Goal: Task Accomplishment & Management: Complete application form

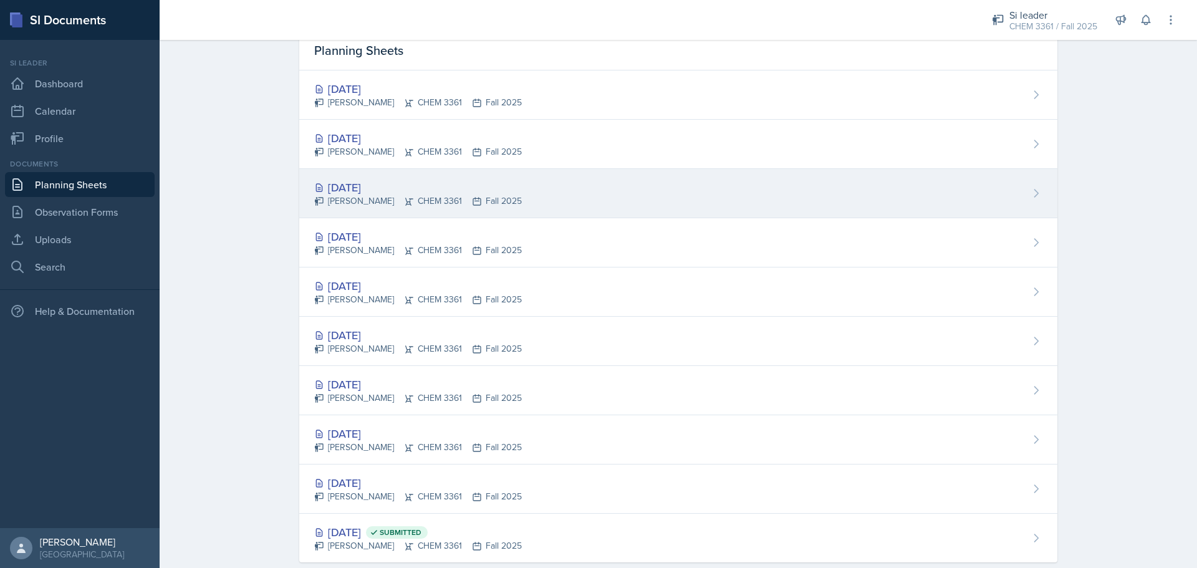
scroll to position [80, 0]
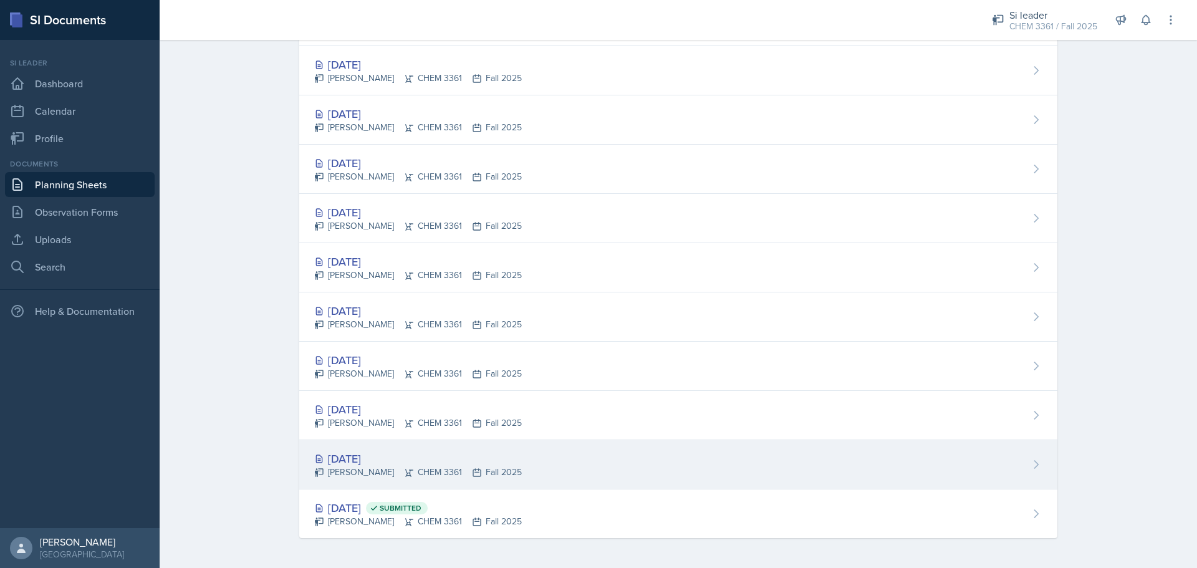
click at [331, 459] on div "[DATE]" at bounding box center [418, 458] width 208 height 17
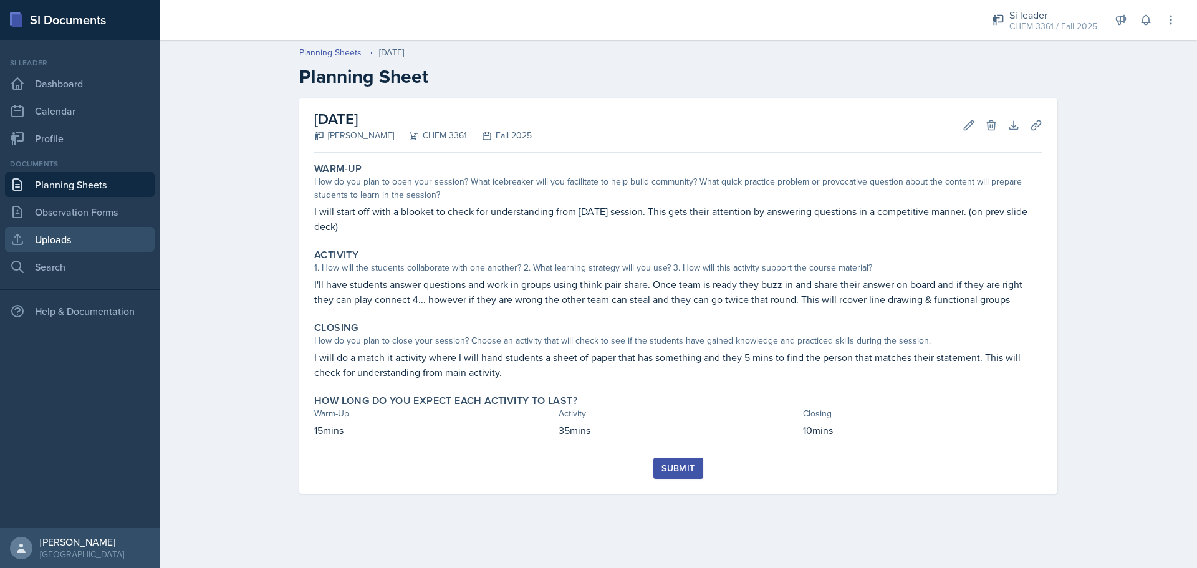
click at [105, 244] on link "Uploads" at bounding box center [80, 239] width 150 height 25
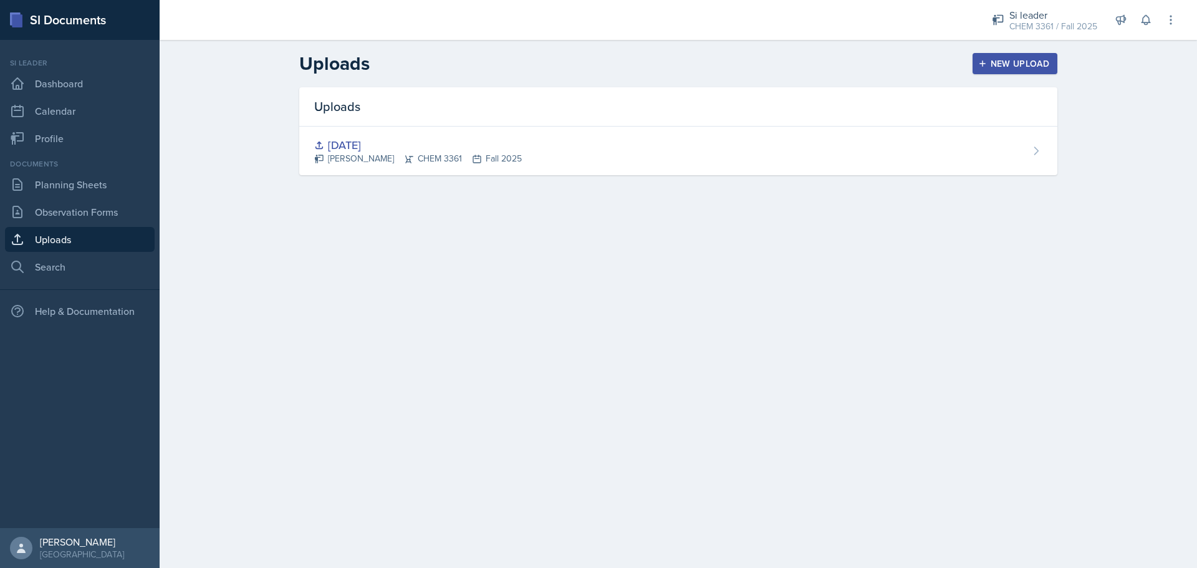
click at [983, 62] on icon "button" at bounding box center [983, 63] width 6 height 6
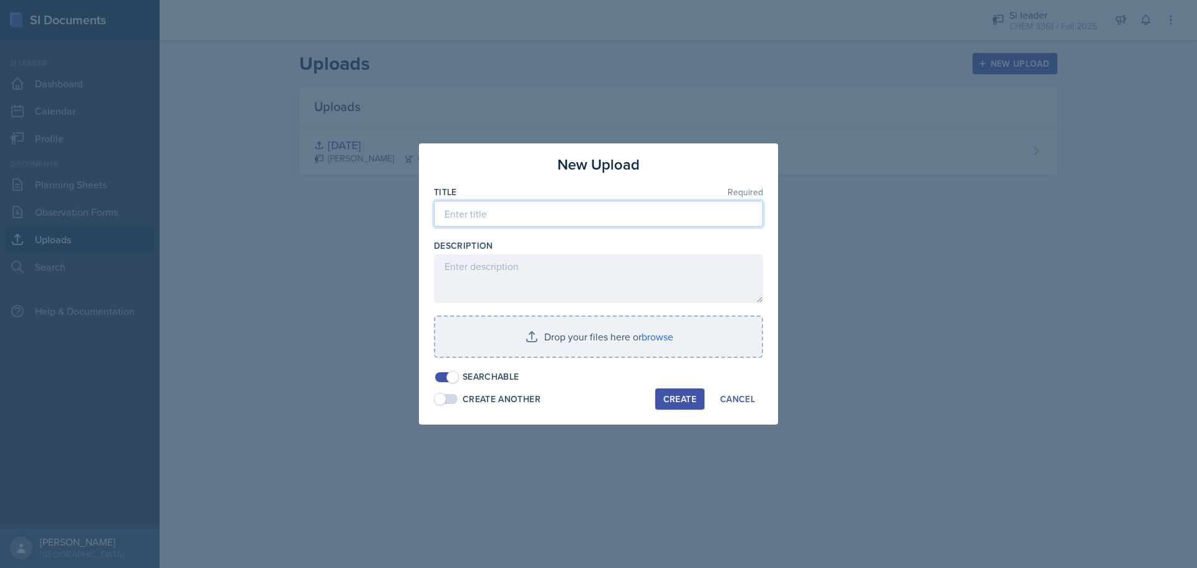
click at [560, 209] on input at bounding box center [598, 214] width 329 height 26
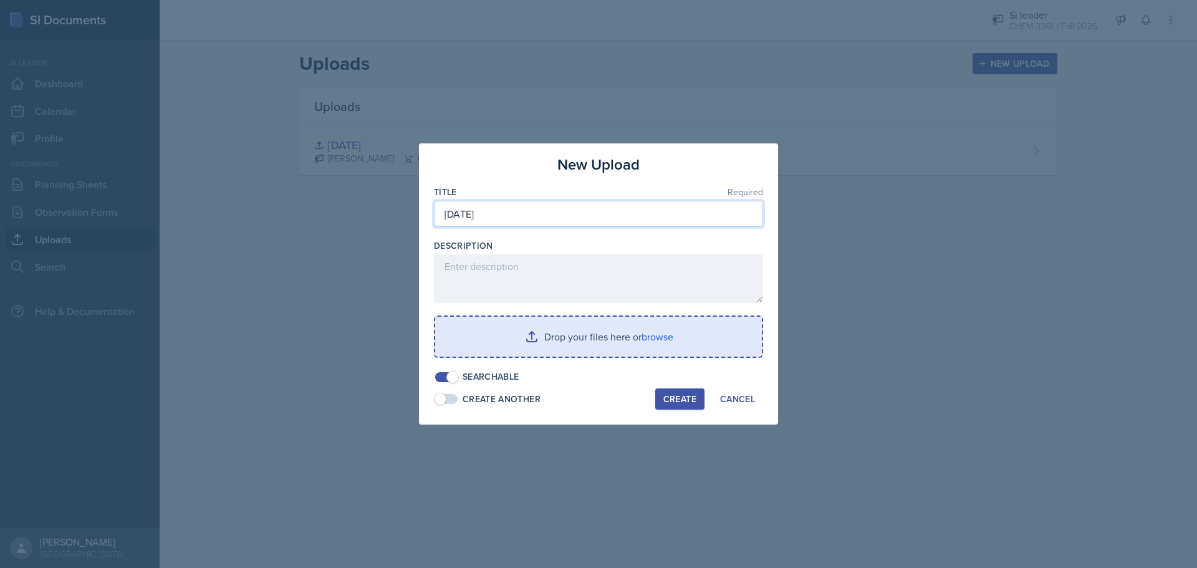
type input "[DATE]"
click at [571, 339] on input "file" at bounding box center [598, 337] width 327 height 40
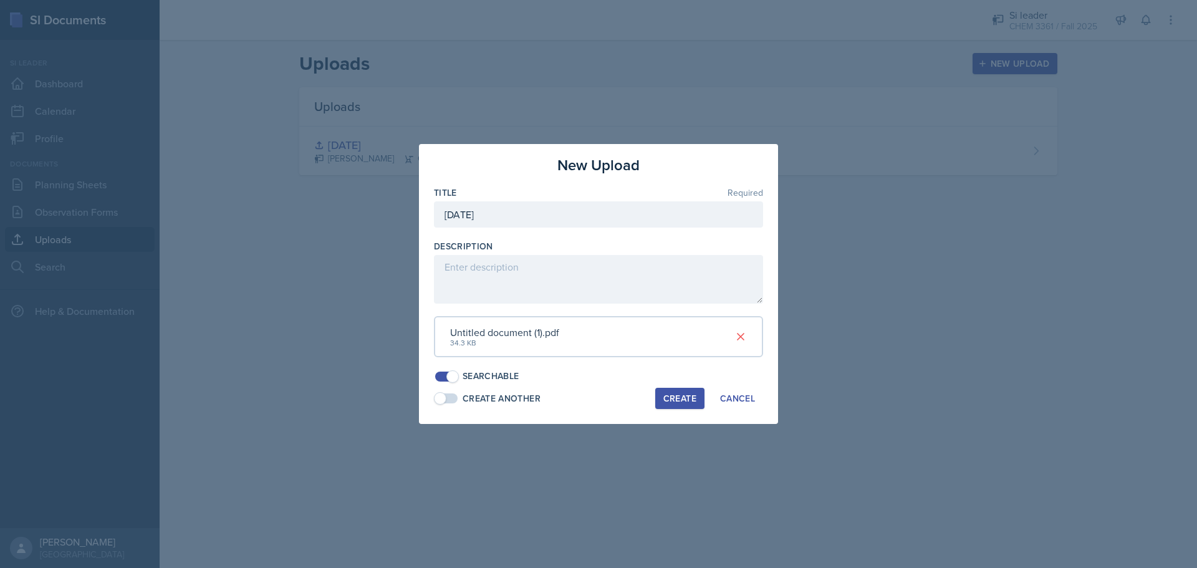
click at [680, 400] on div "Create" at bounding box center [680, 398] width 33 height 10
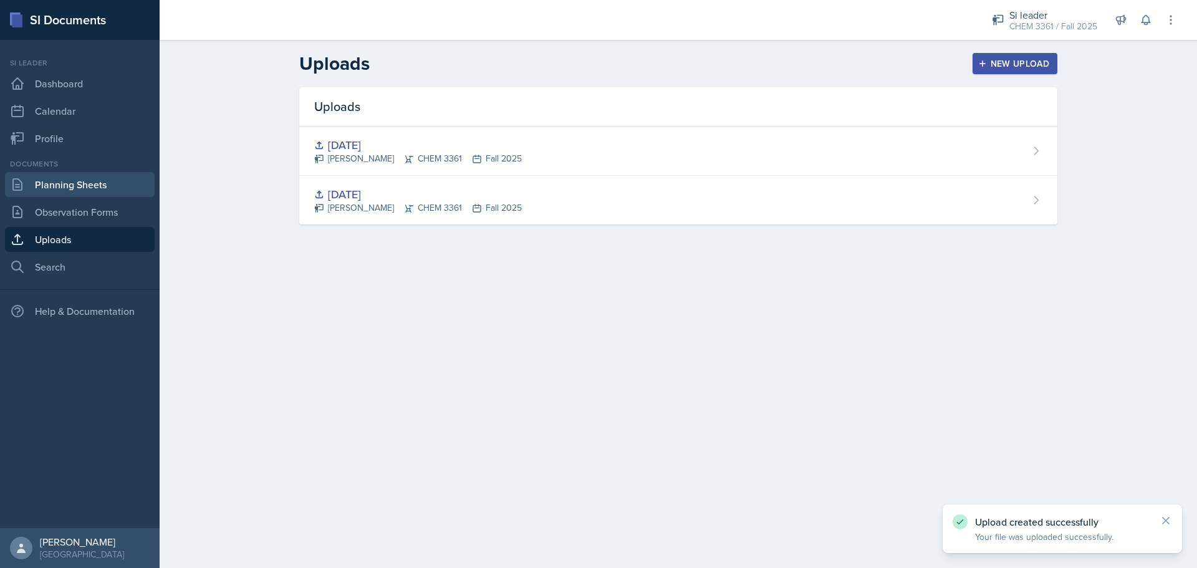
click at [92, 186] on link "Planning Sheets" at bounding box center [80, 184] width 150 height 25
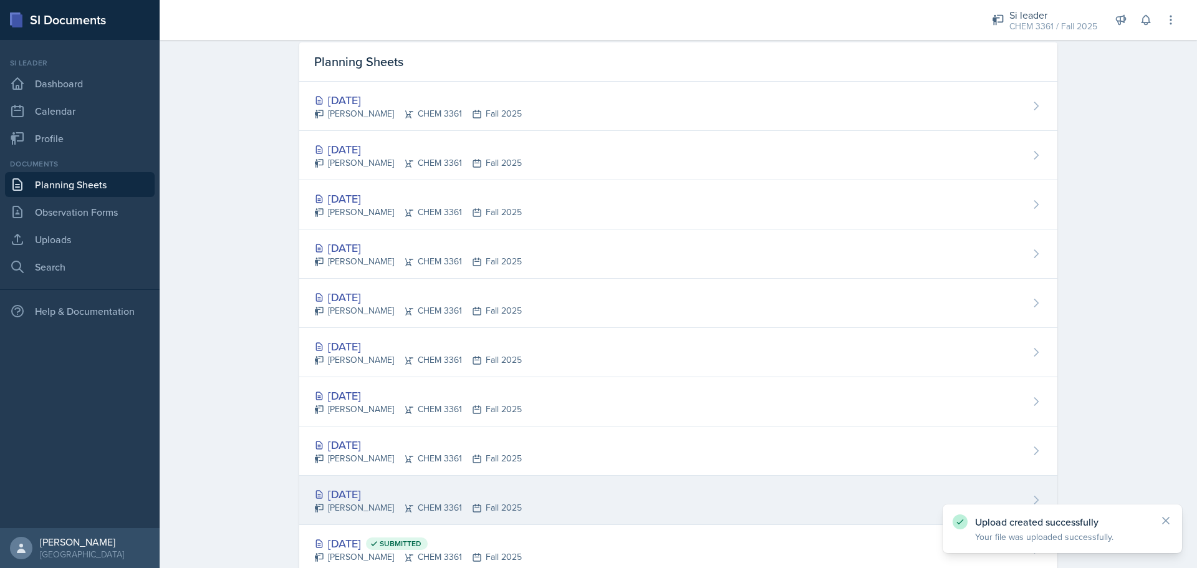
scroll to position [80, 0]
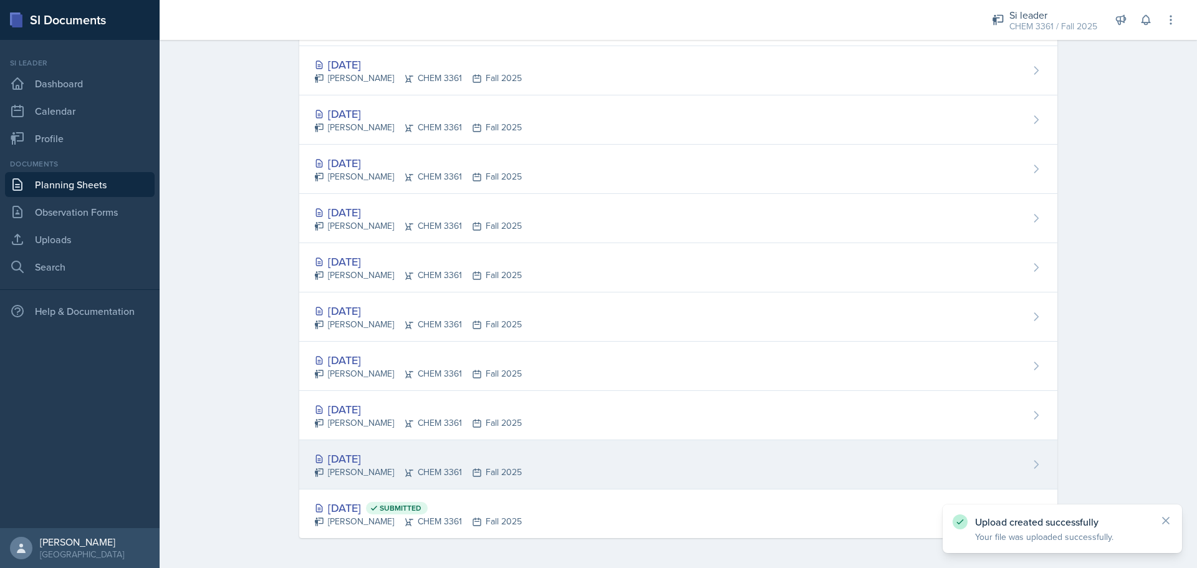
click at [435, 459] on div "[DATE]" at bounding box center [418, 458] width 208 height 17
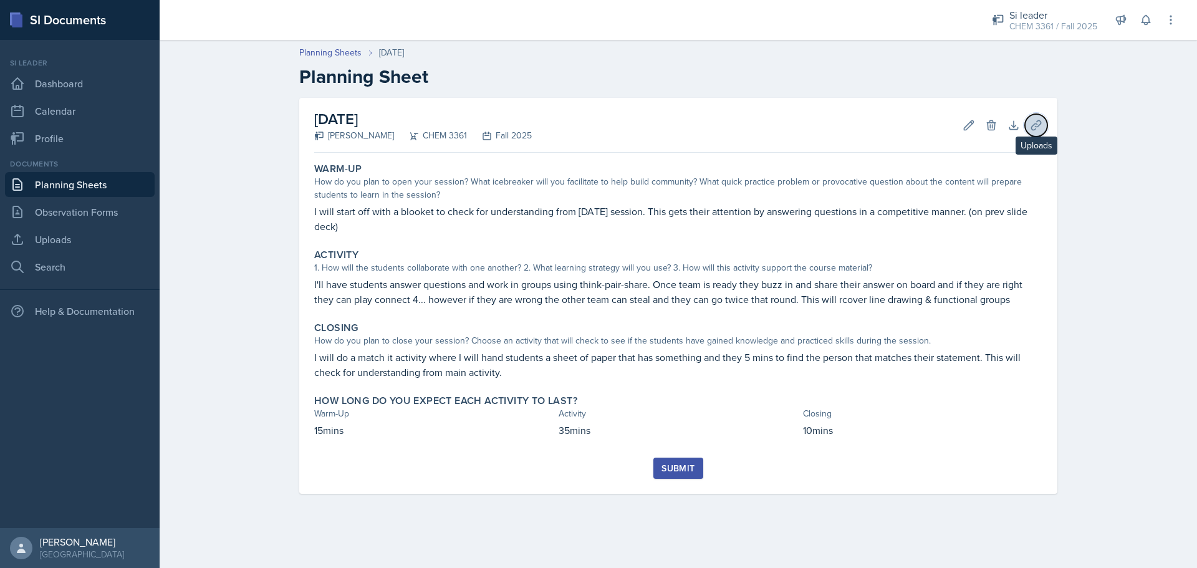
click at [1036, 123] on icon at bounding box center [1035, 124] width 9 height 9
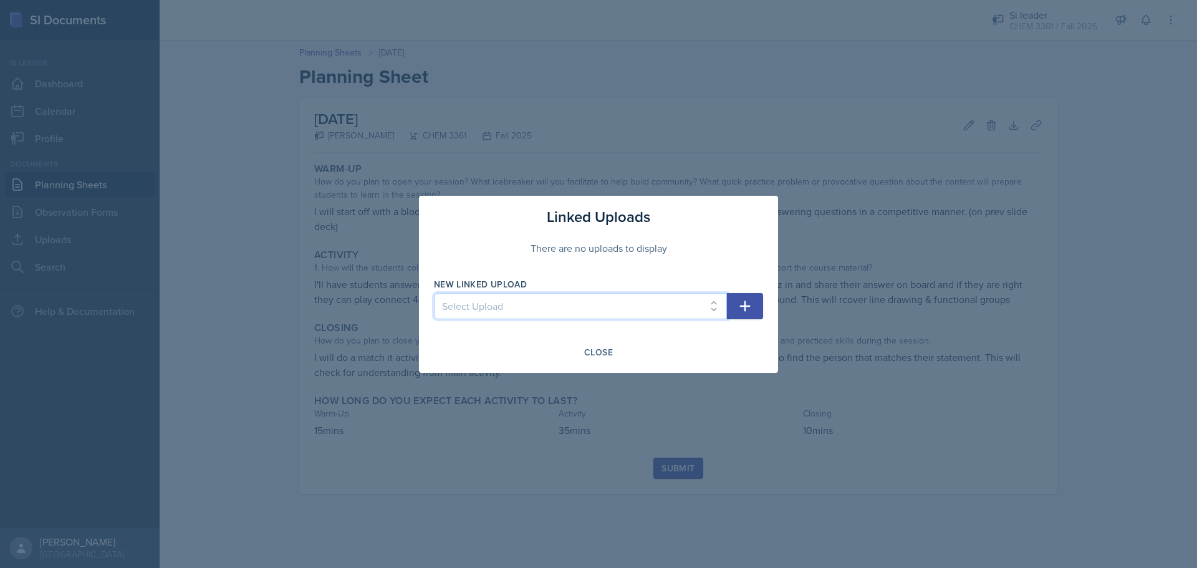
click at [634, 296] on select "Select Upload Aug 27th Aug 28th" at bounding box center [580, 306] width 293 height 26
select select "38555963-4b7c-4d58-b5fa-a751763bbc70"
click at [434, 293] on select "Select Upload Aug 27th Aug 28th" at bounding box center [580, 306] width 293 height 26
click at [754, 307] on button "button" at bounding box center [745, 306] width 36 height 26
select select
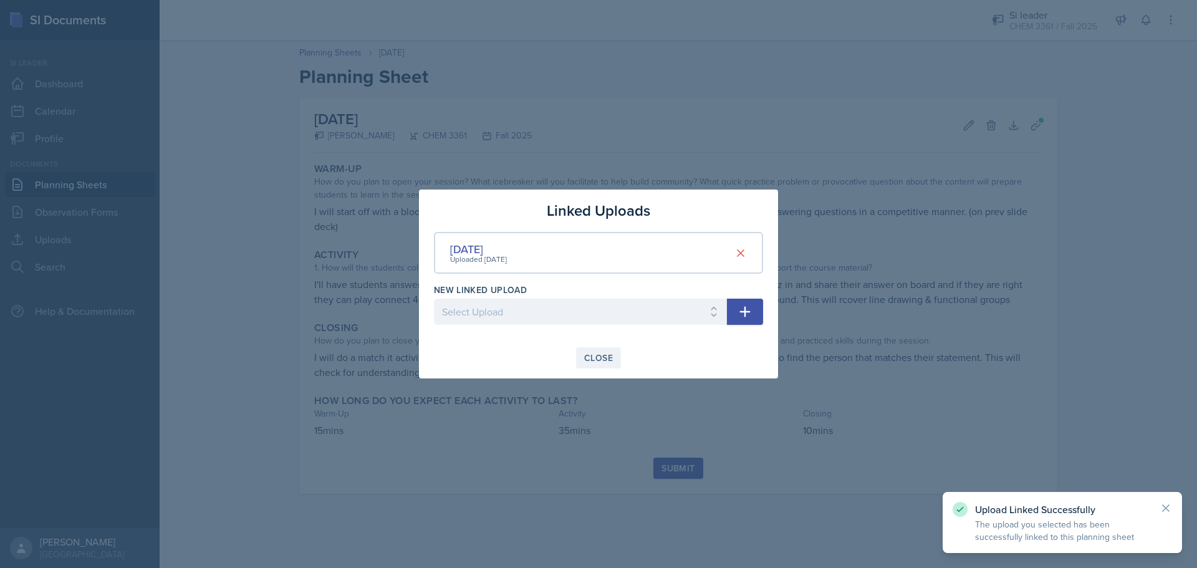
click at [617, 366] on button "Close" at bounding box center [598, 357] width 45 height 21
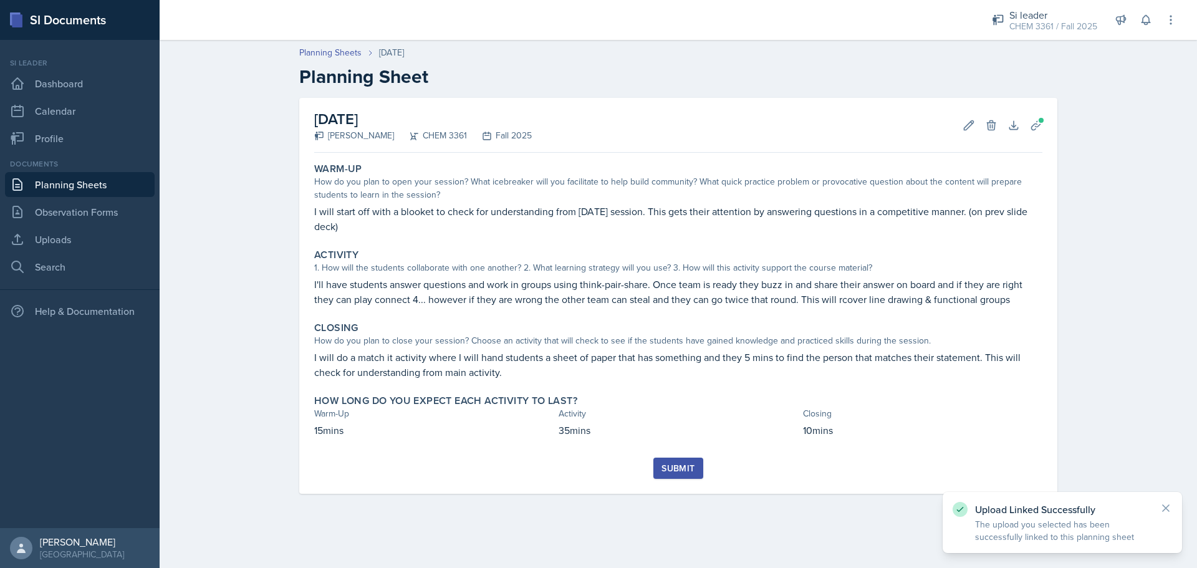
click at [664, 473] on div "Submit" at bounding box center [678, 468] width 33 height 10
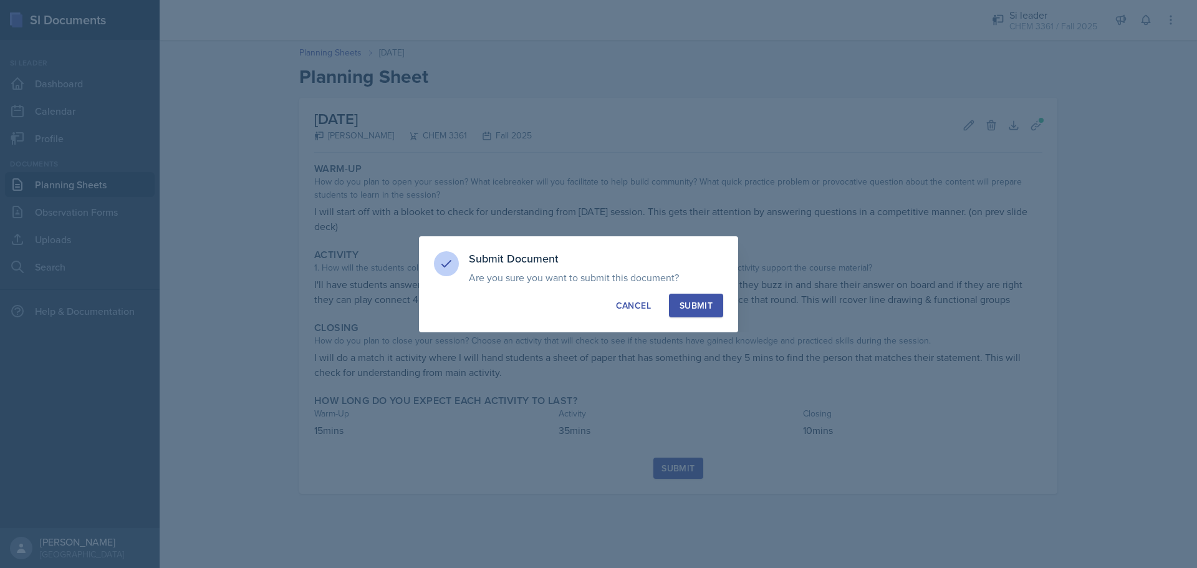
click at [701, 309] on div "Submit" at bounding box center [696, 305] width 33 height 12
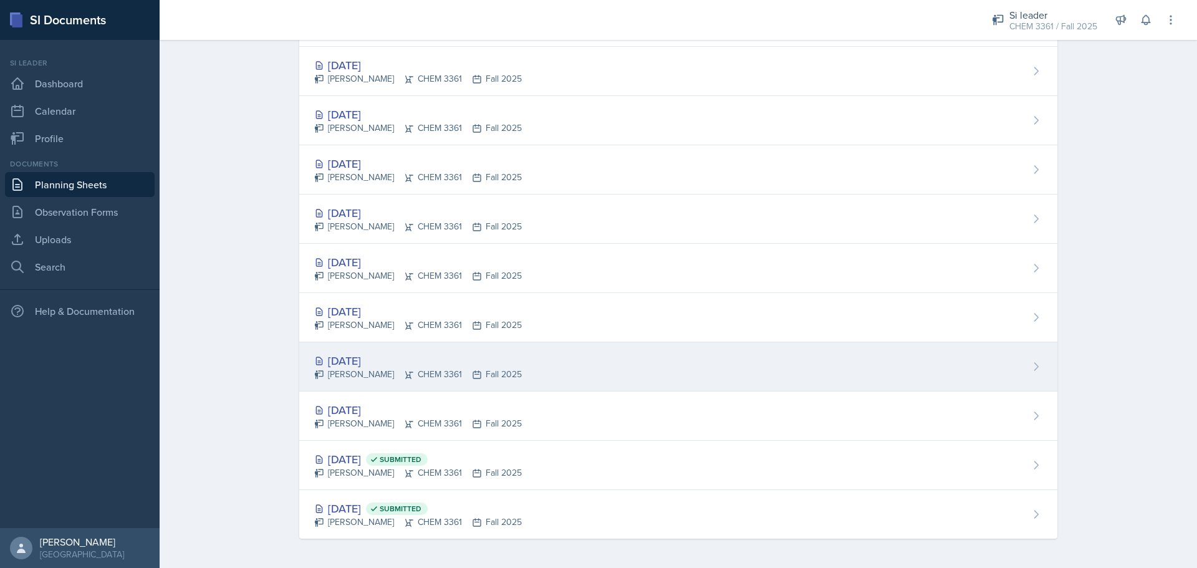
scroll to position [80, 0]
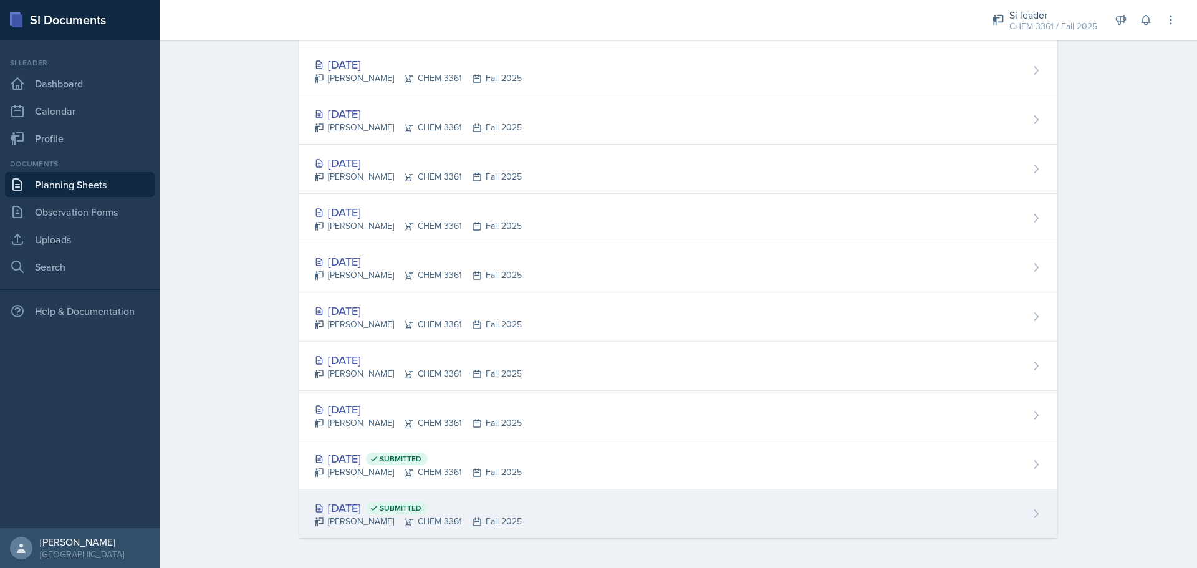
click at [382, 506] on div "Aug 27th, 2025 Submitted" at bounding box center [418, 508] width 208 height 17
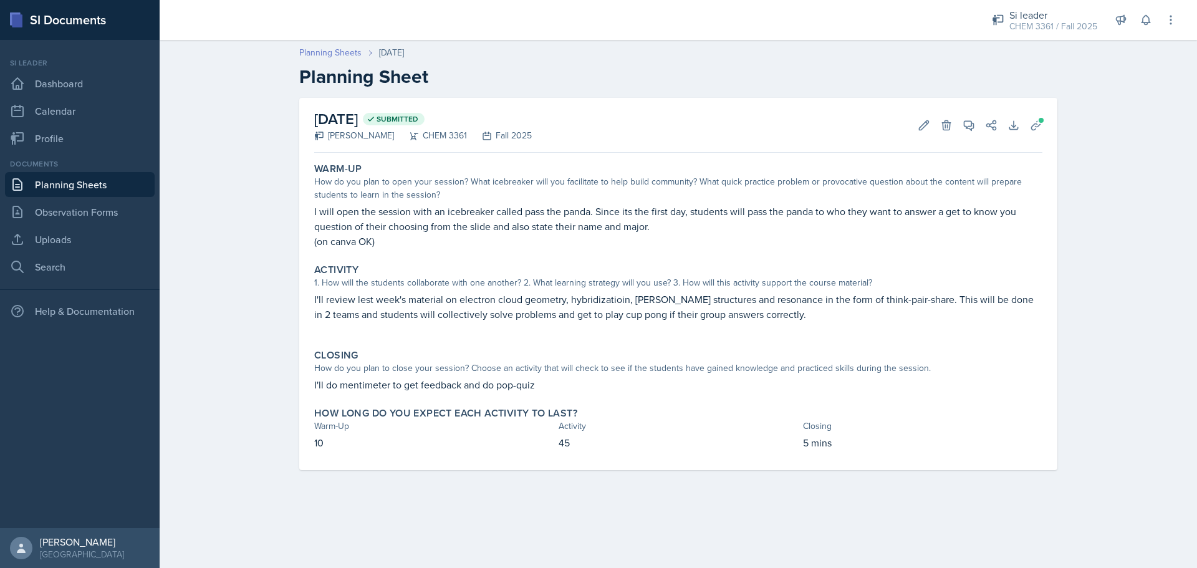
click at [339, 50] on link "Planning Sheets" at bounding box center [330, 52] width 62 height 13
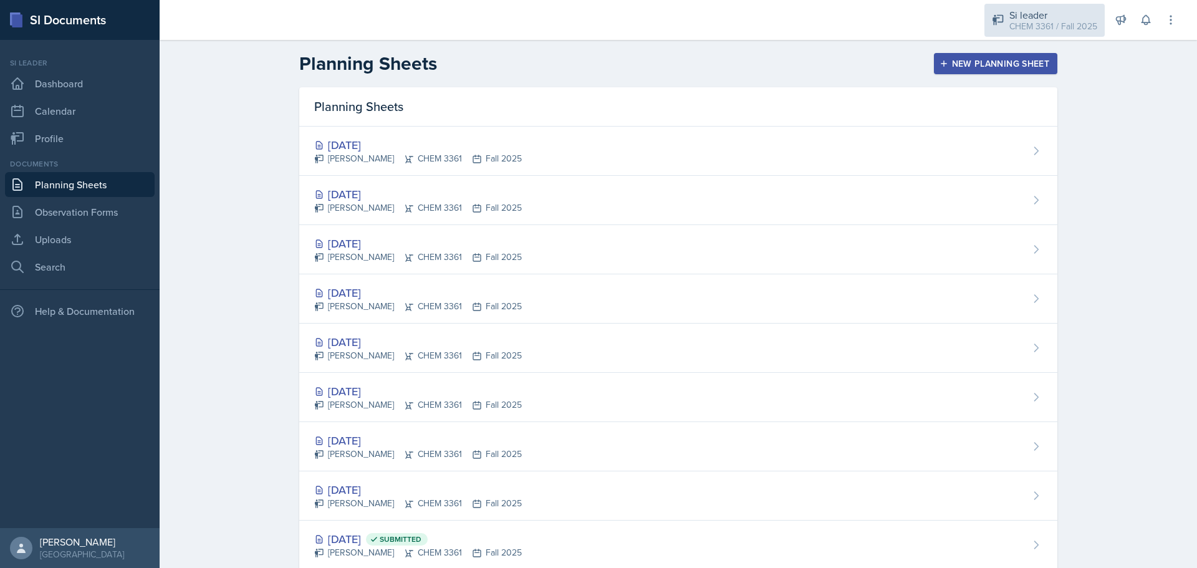
click at [1003, 22] on icon at bounding box center [998, 20] width 12 height 12
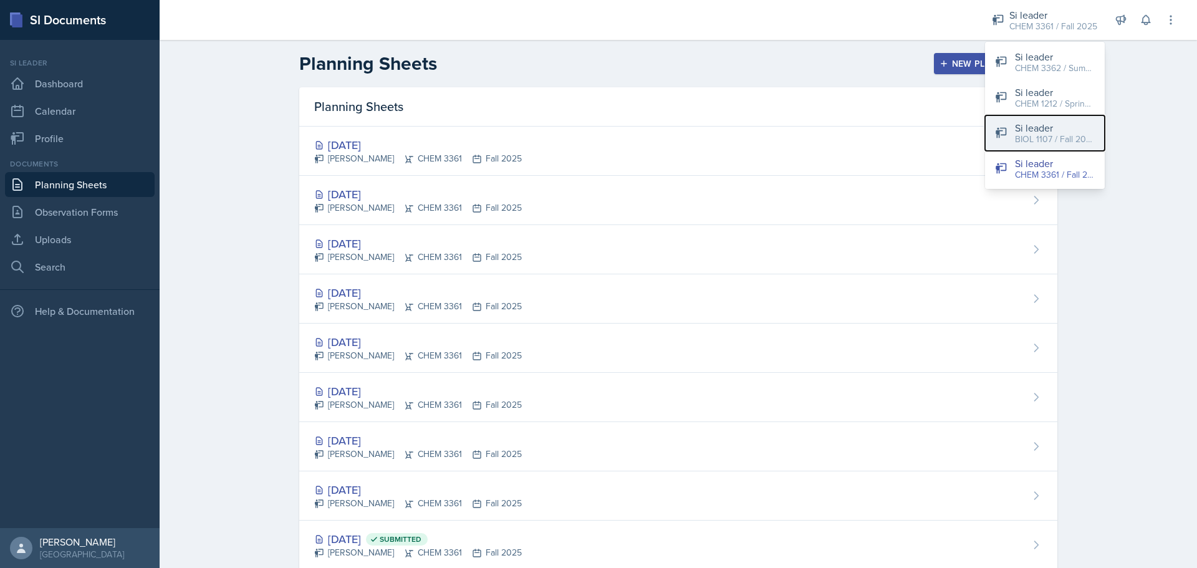
click at [1046, 140] on div "BIOL 1107 / Fall 2025" at bounding box center [1055, 139] width 80 height 13
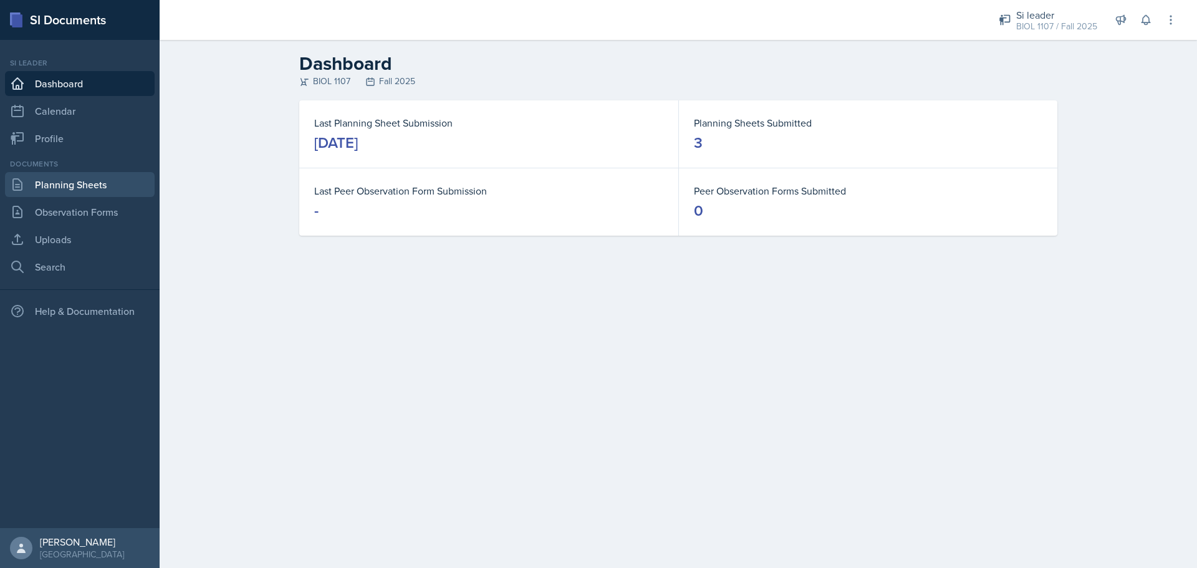
click at [111, 183] on link "Planning Sheets" at bounding box center [80, 184] width 150 height 25
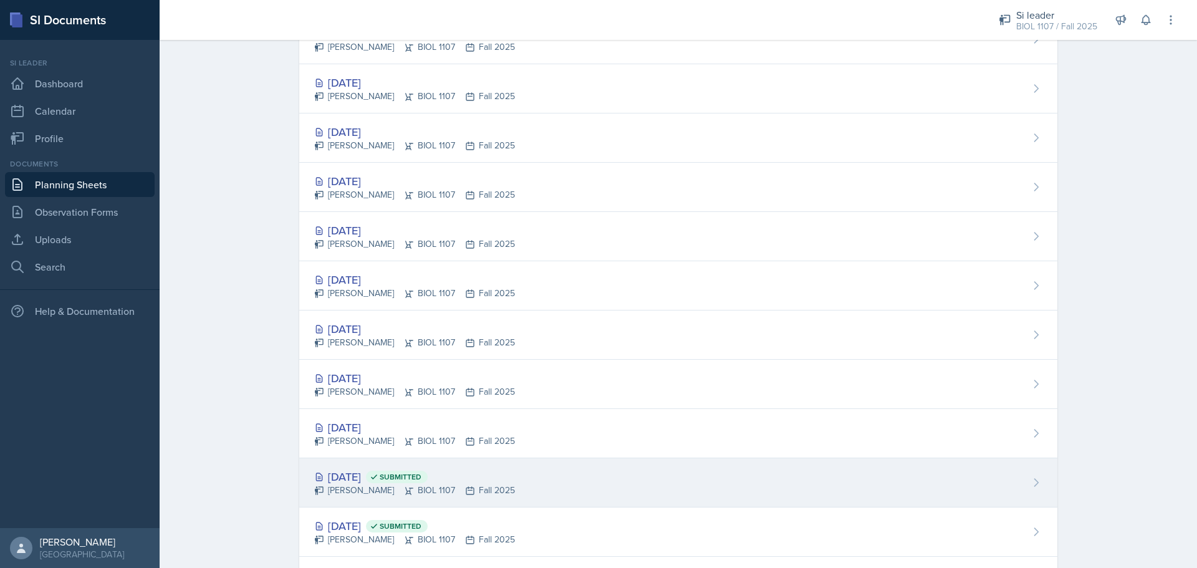
scroll to position [918, 0]
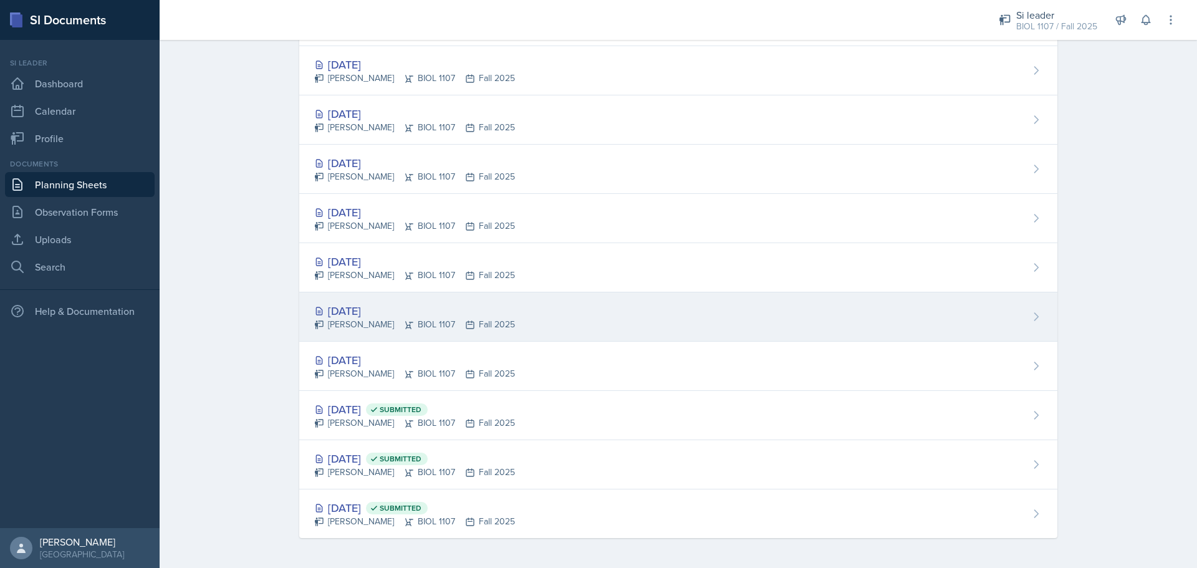
click at [530, 327] on div "Sep 4th, 2025 Octavia Kaham BIOL 1107 Fall 2025" at bounding box center [678, 316] width 758 height 49
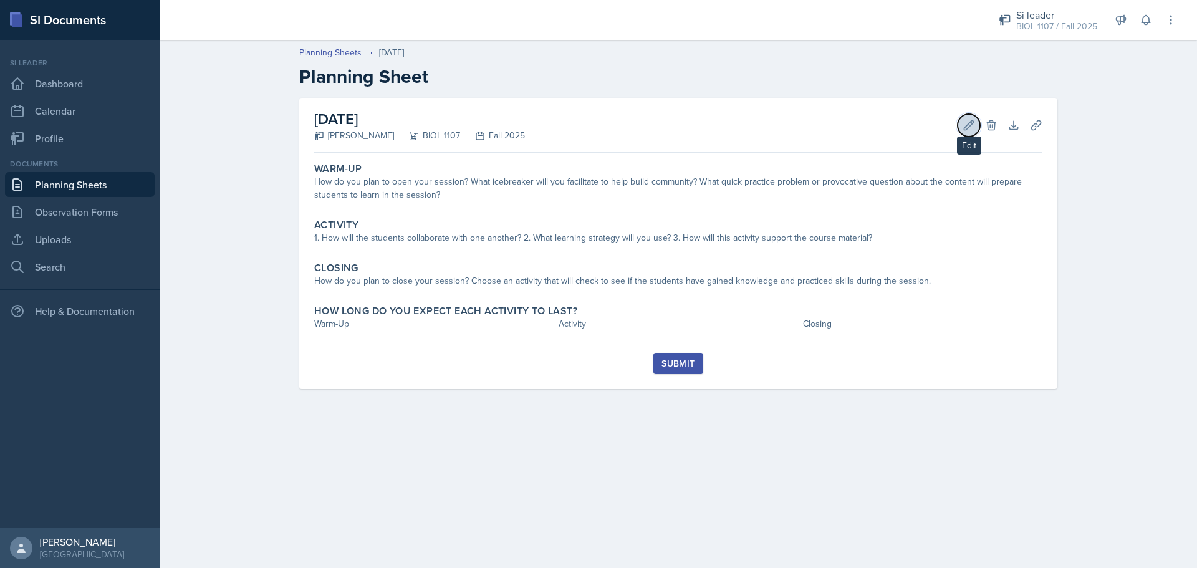
click at [960, 123] on button "Edit" at bounding box center [969, 125] width 22 height 22
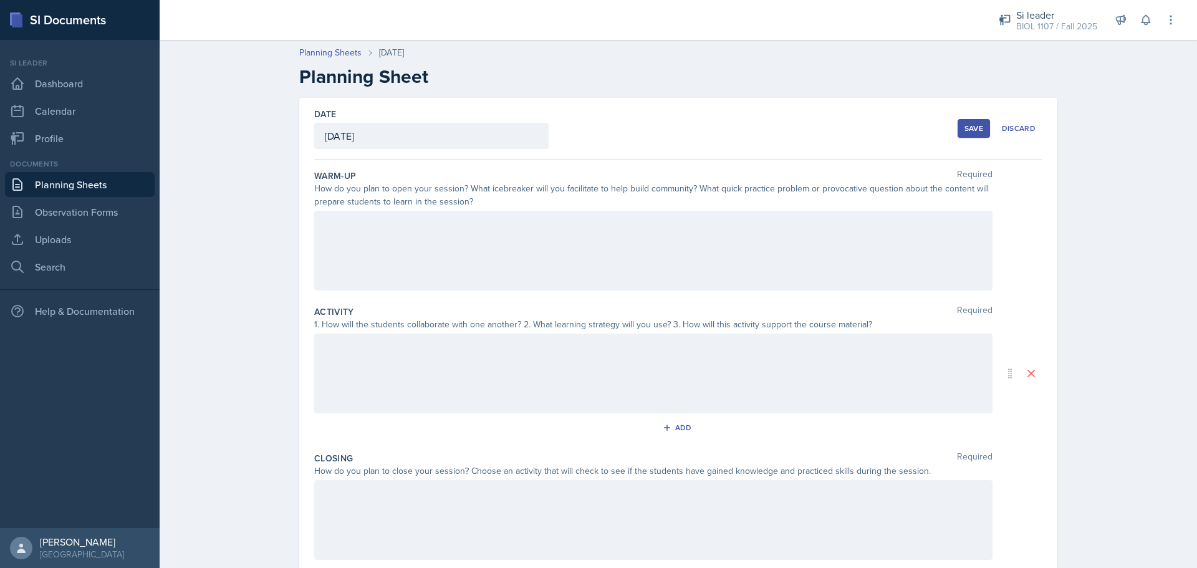
click at [488, 241] on div at bounding box center [653, 251] width 678 height 80
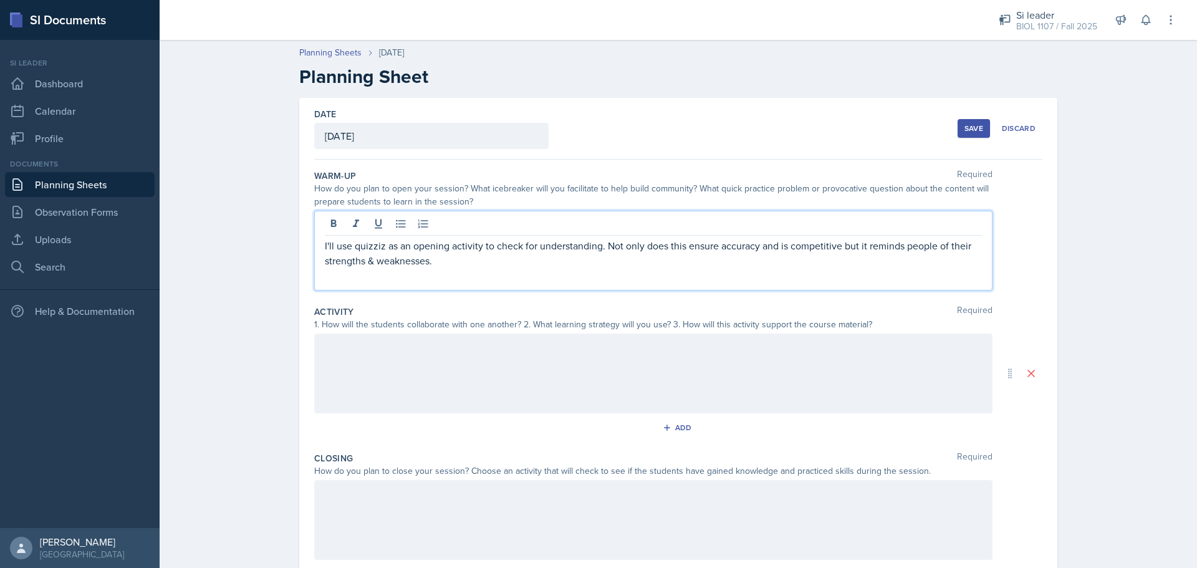
click at [367, 248] on p "I'll use quizziz as an opening activity to check for understanding. Not only do…" at bounding box center [653, 253] width 657 height 30
drag, startPoint x: 370, startPoint y: 244, endPoint x: 503, endPoint y: 263, distance: 133.5
click at [549, 263] on p "I'll use quizziz as an opening activity to check for understanding. Not only do…" at bounding box center [653, 253] width 657 height 30
click at [975, 123] on div "Save" at bounding box center [974, 128] width 19 height 10
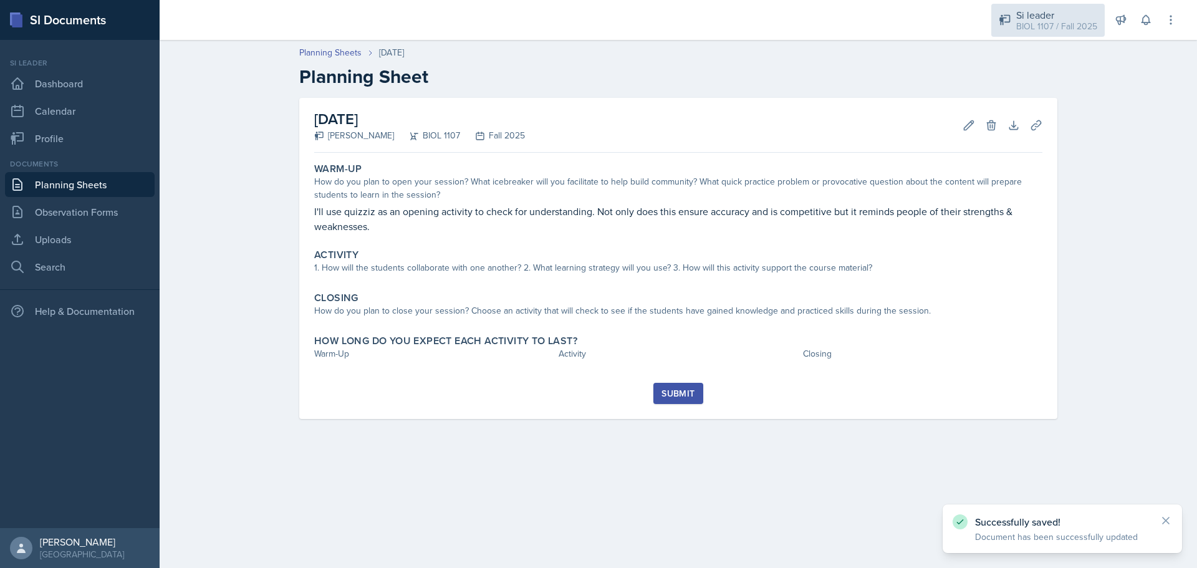
click at [1051, 24] on div "BIOL 1107 / Fall 2025" at bounding box center [1056, 26] width 81 height 13
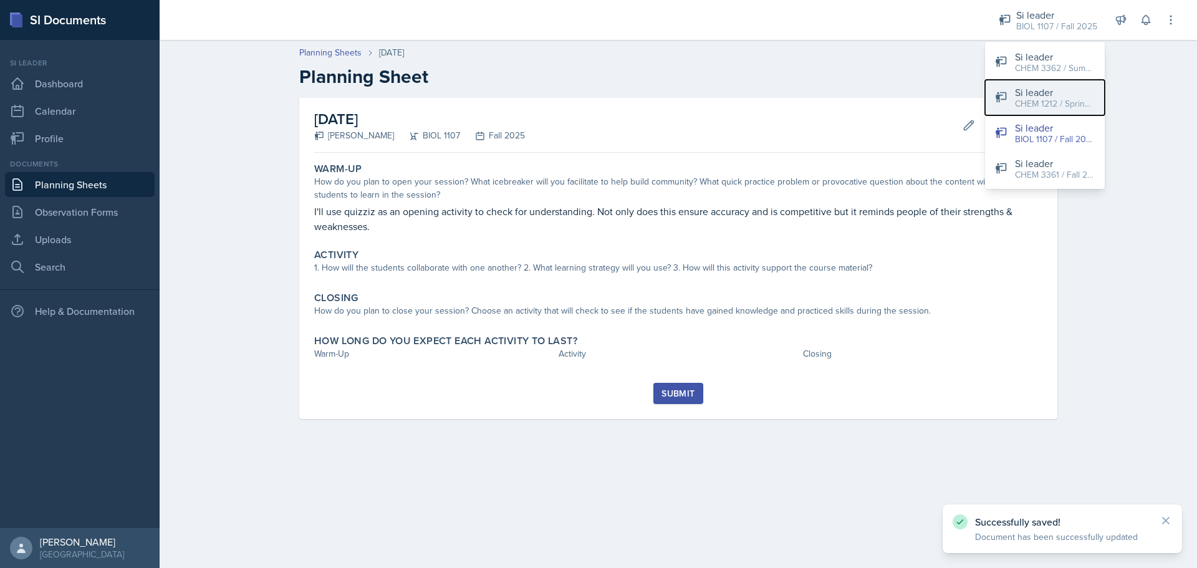
click at [1053, 85] on div "Si leader" at bounding box center [1055, 92] width 80 height 15
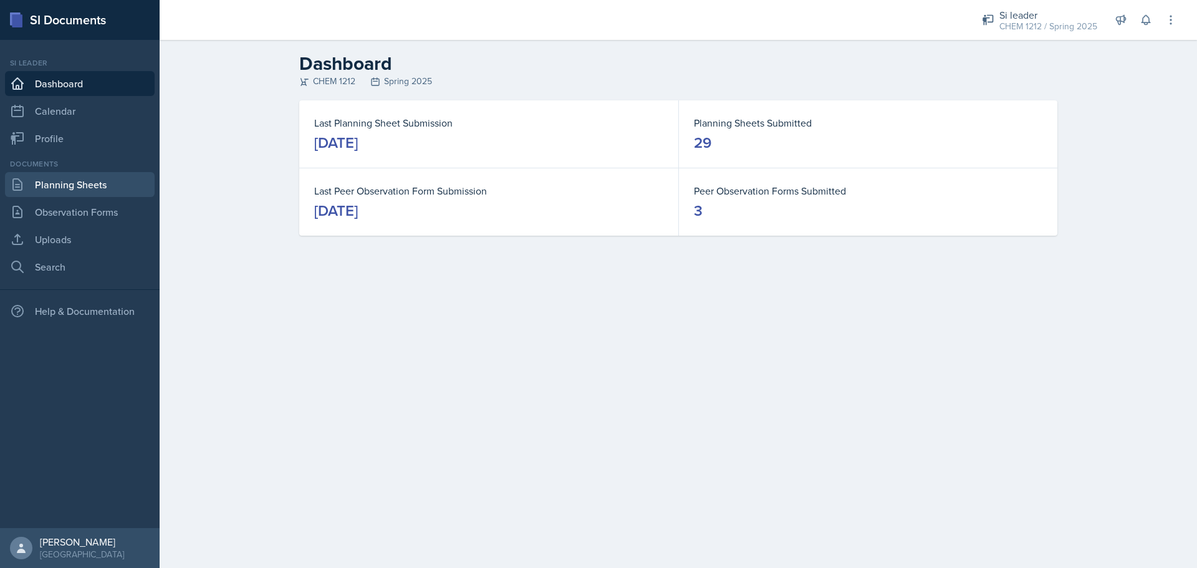
click at [68, 185] on link "Planning Sheets" at bounding box center [80, 184] width 150 height 25
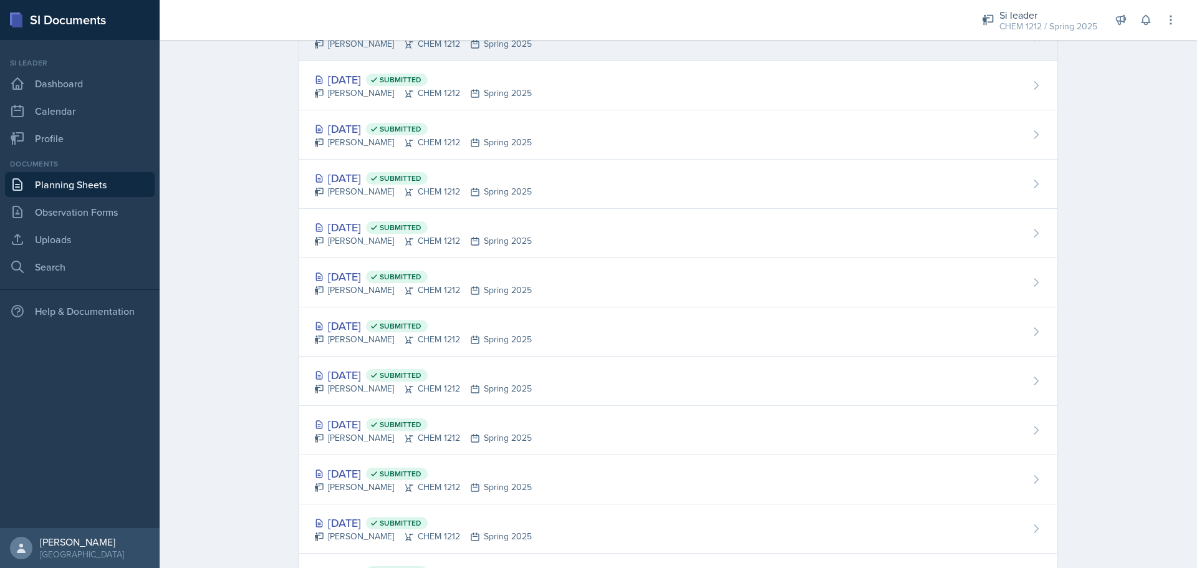
scroll to position [561, 0]
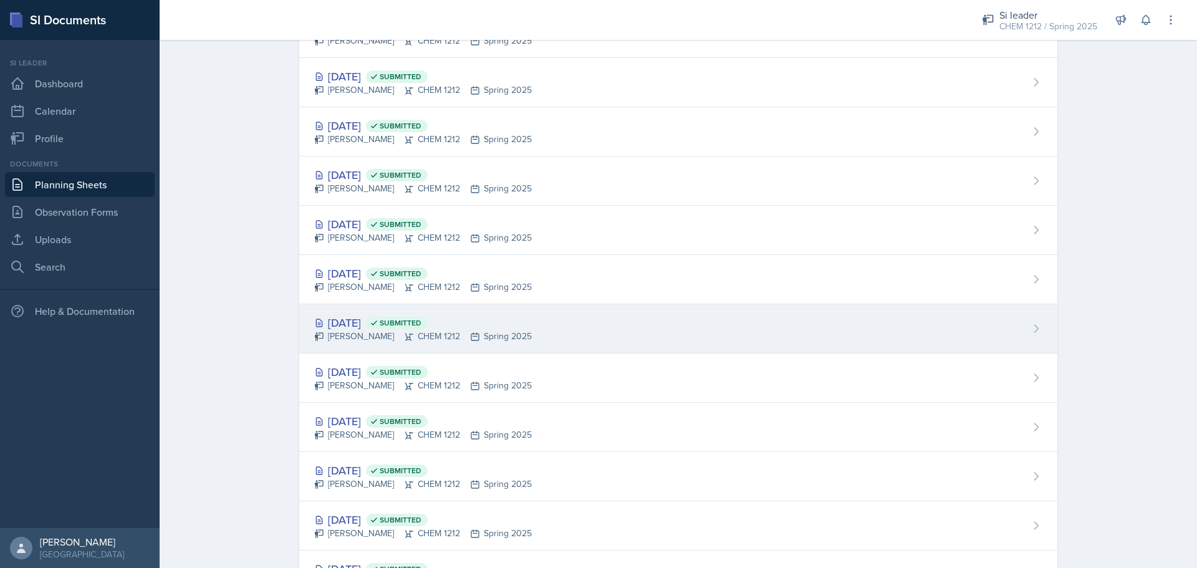
click at [385, 324] on div "Mar 5th, 2025 Submitted" at bounding box center [423, 322] width 218 height 17
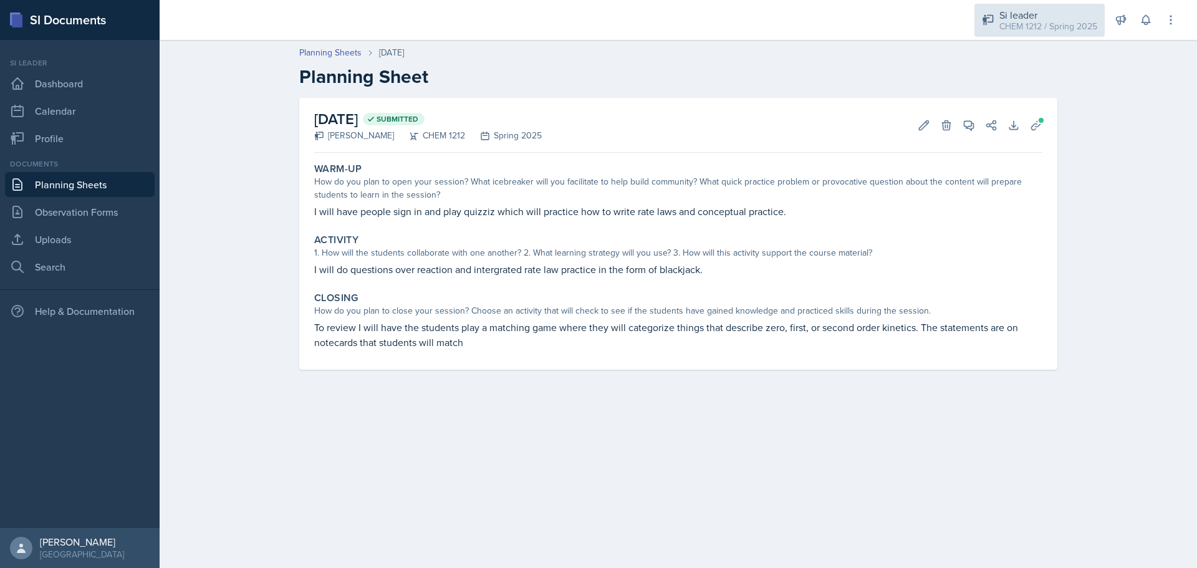
click at [1021, 33] on div "Si leader CHEM 1212 / Spring 2025" at bounding box center [1040, 20] width 130 height 33
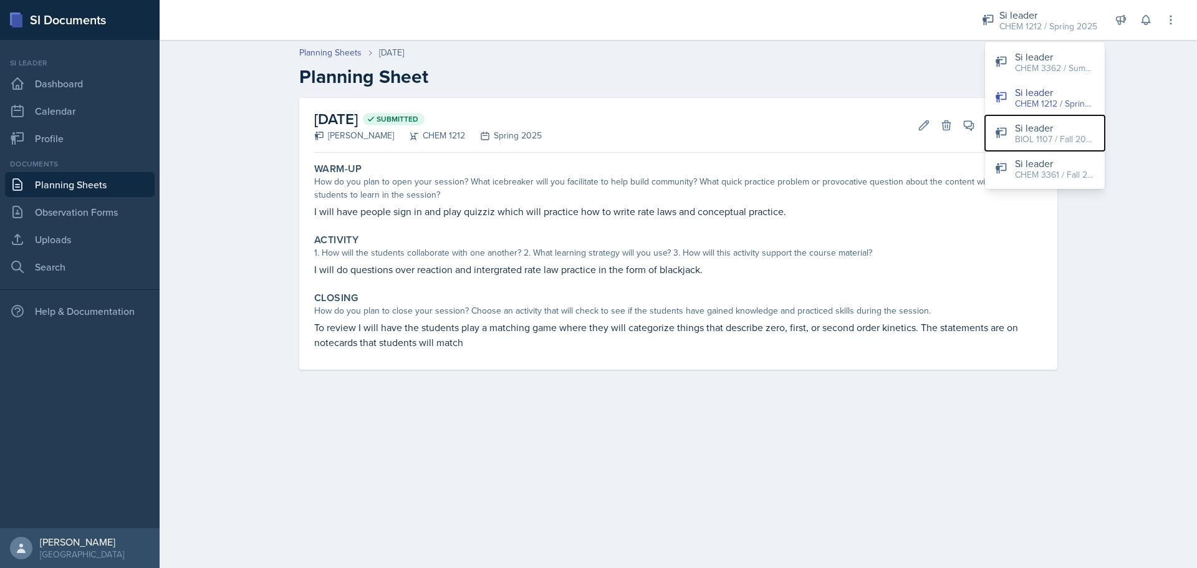
click at [1048, 140] on div "BIOL 1107 / Fall 2025" at bounding box center [1055, 139] width 80 height 13
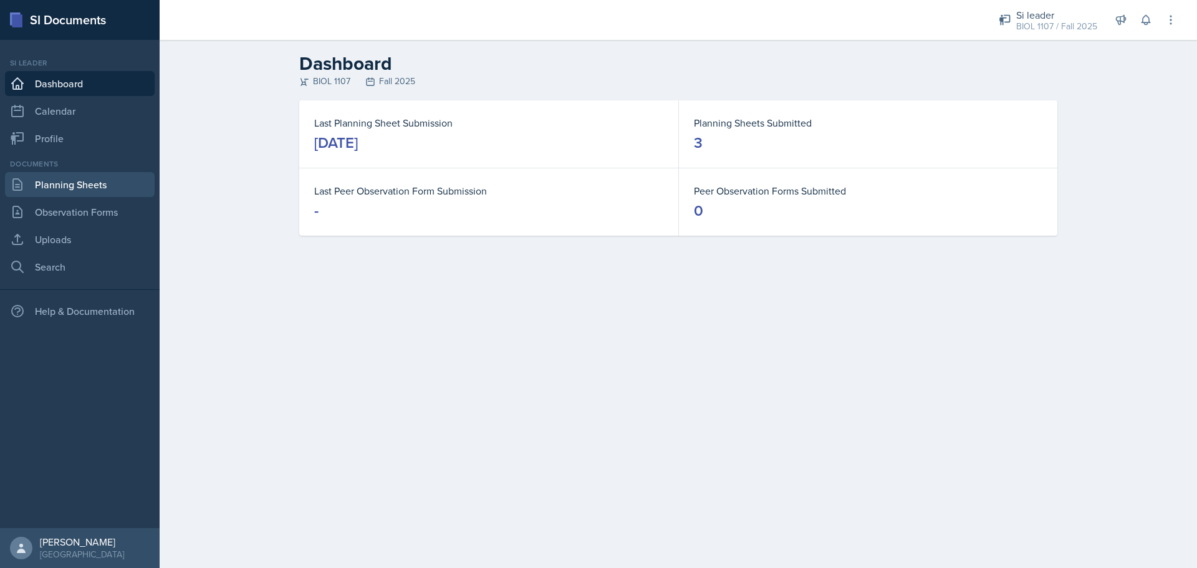
click at [102, 181] on link "Planning Sheets" at bounding box center [80, 184] width 150 height 25
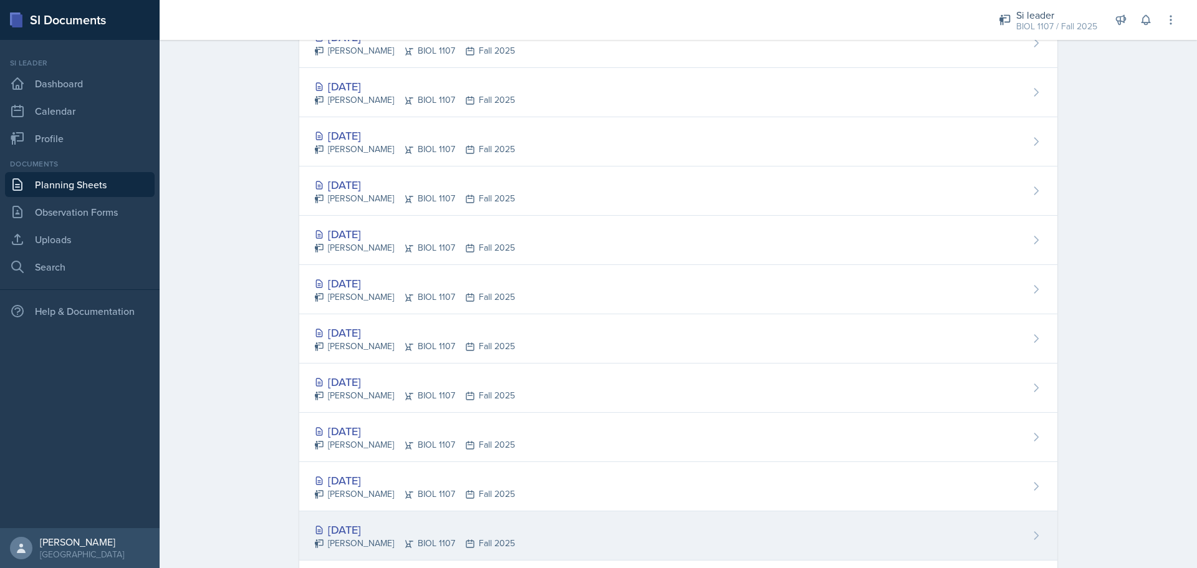
scroll to position [918, 0]
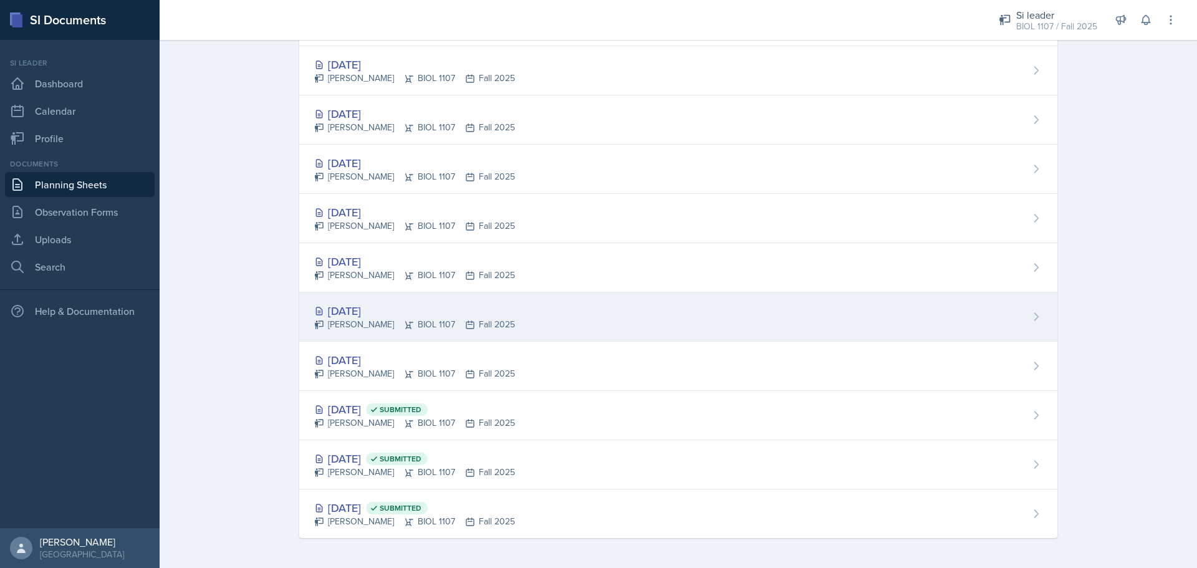
click at [366, 311] on div "[DATE]" at bounding box center [414, 310] width 201 height 17
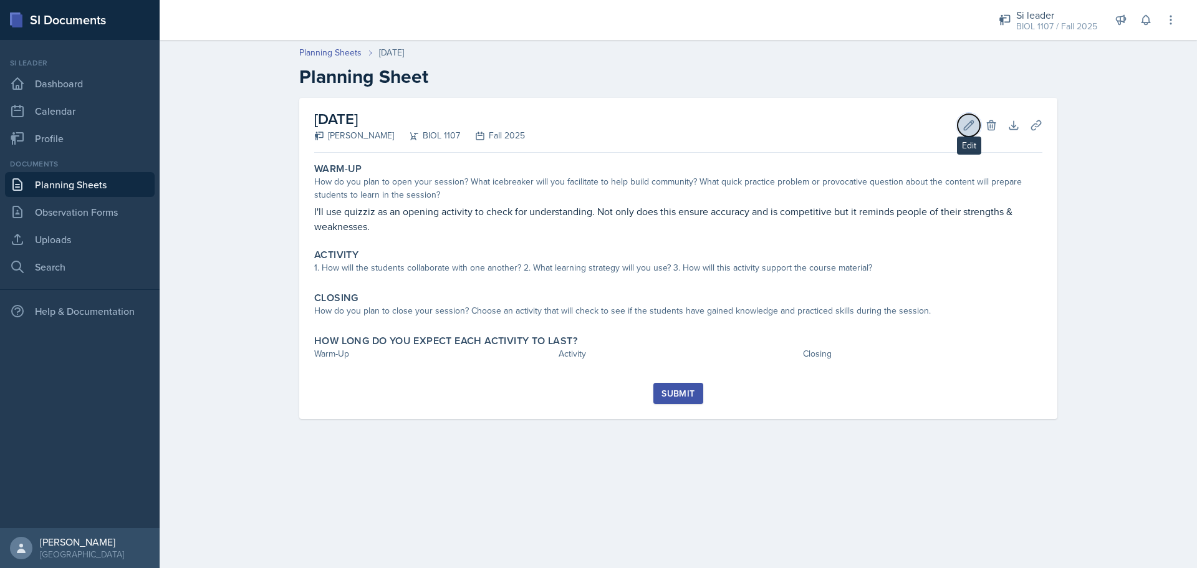
click at [967, 130] on icon at bounding box center [969, 124] width 9 height 9
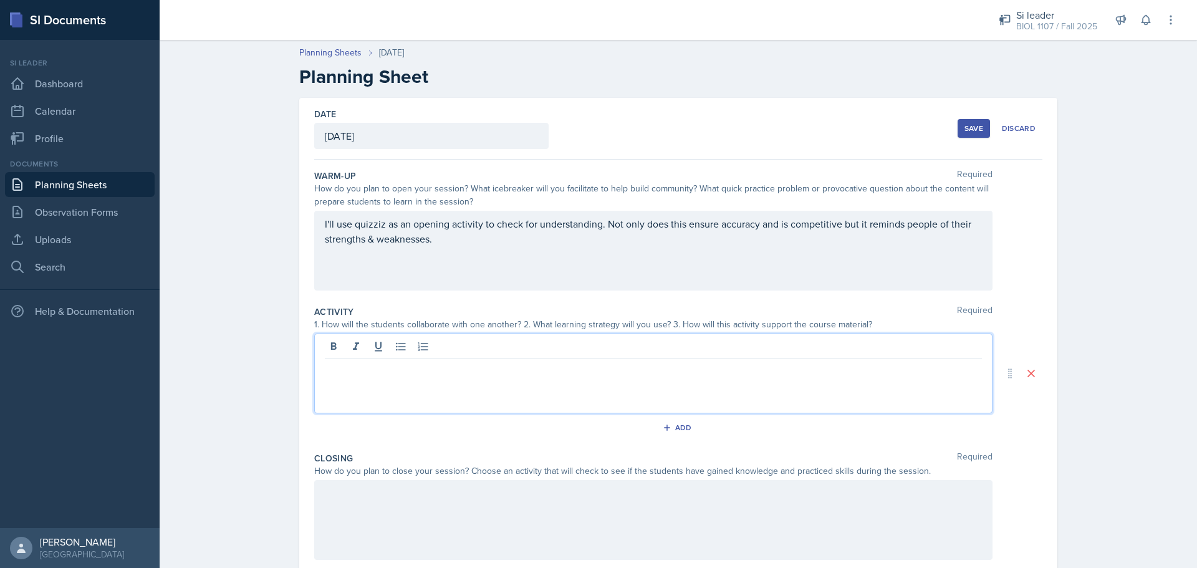
click at [683, 352] on div at bounding box center [653, 374] width 678 height 80
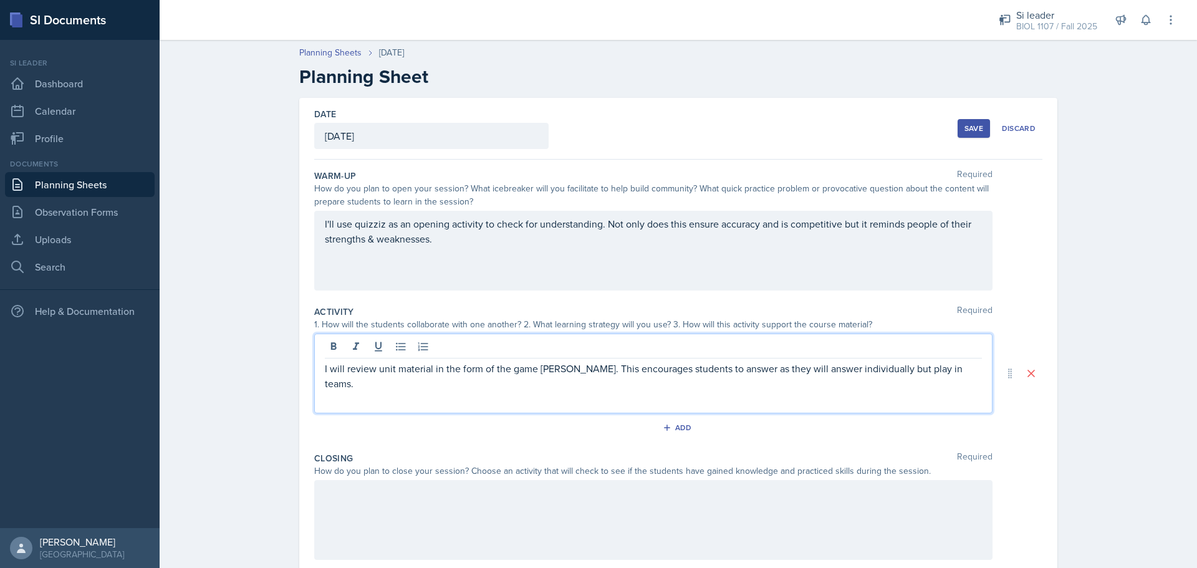
click at [533, 507] on div at bounding box center [653, 520] width 678 height 80
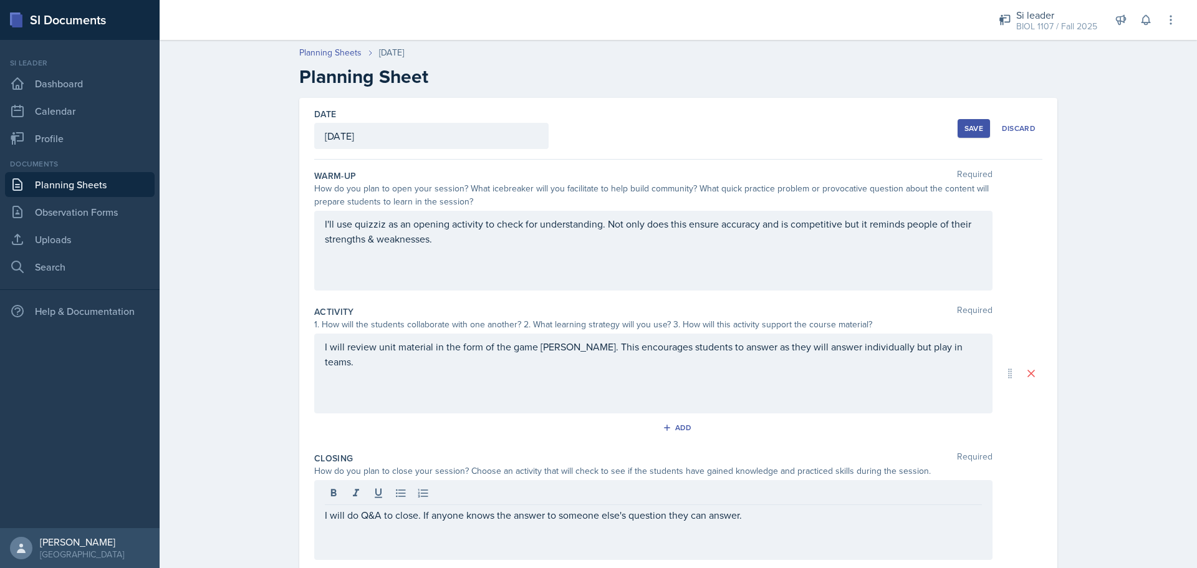
click at [958, 131] on button "Save" at bounding box center [974, 128] width 32 height 19
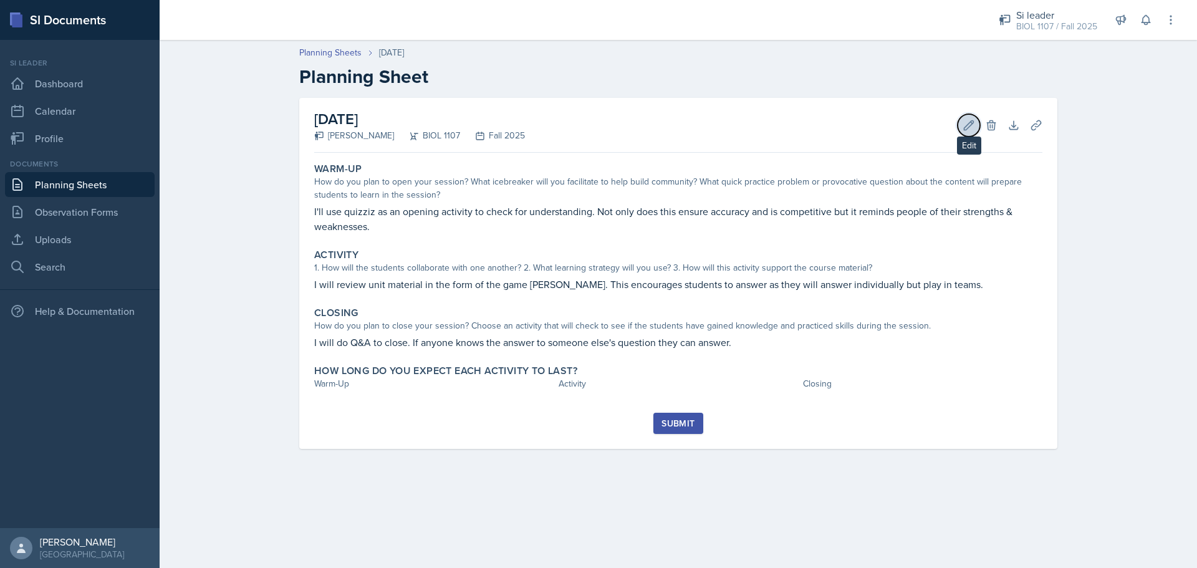
click at [965, 125] on icon at bounding box center [969, 125] width 12 height 12
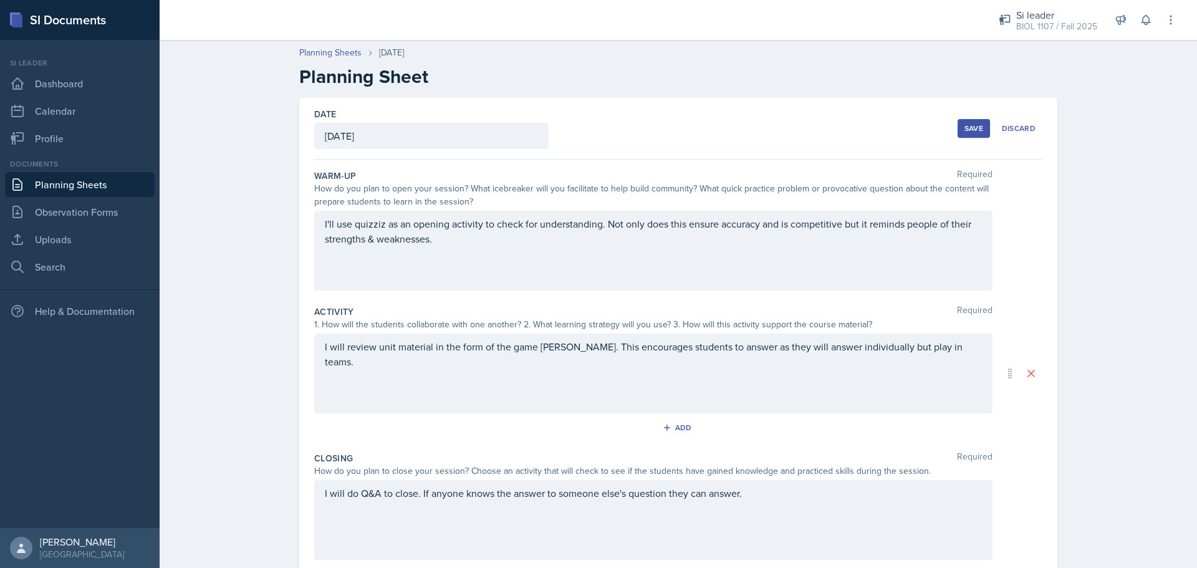
click at [609, 244] on p "I'll use quizziz as an opening activity to check for understanding. Not only do…" at bounding box center [653, 231] width 657 height 30
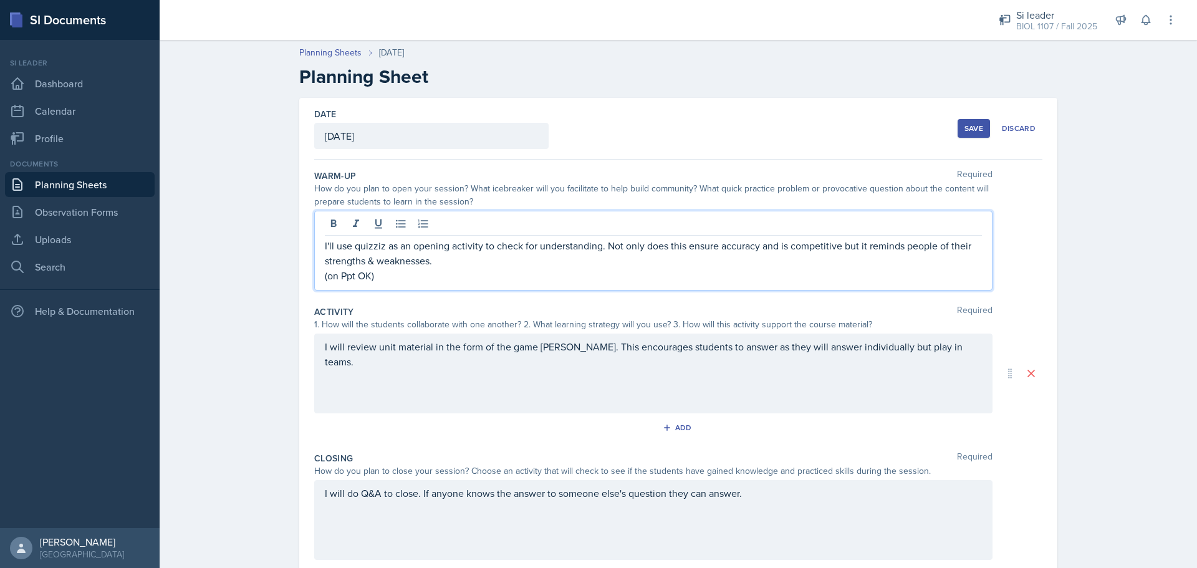
click at [965, 127] on div "Save" at bounding box center [974, 128] width 19 height 10
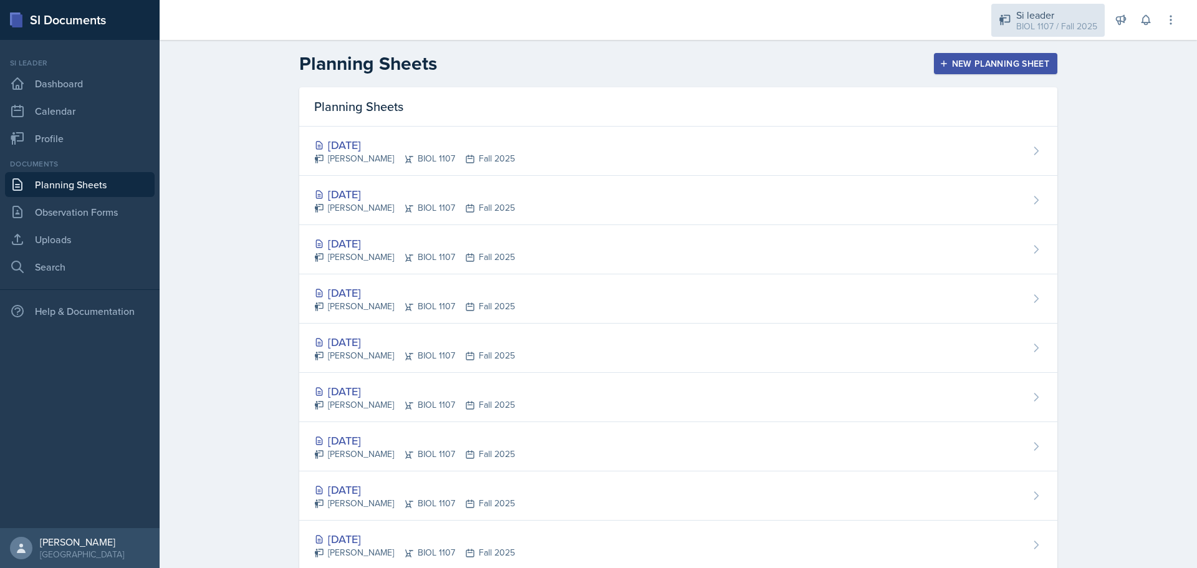
click at [1039, 26] on div "BIOL 1107 / Fall 2025" at bounding box center [1056, 26] width 81 height 13
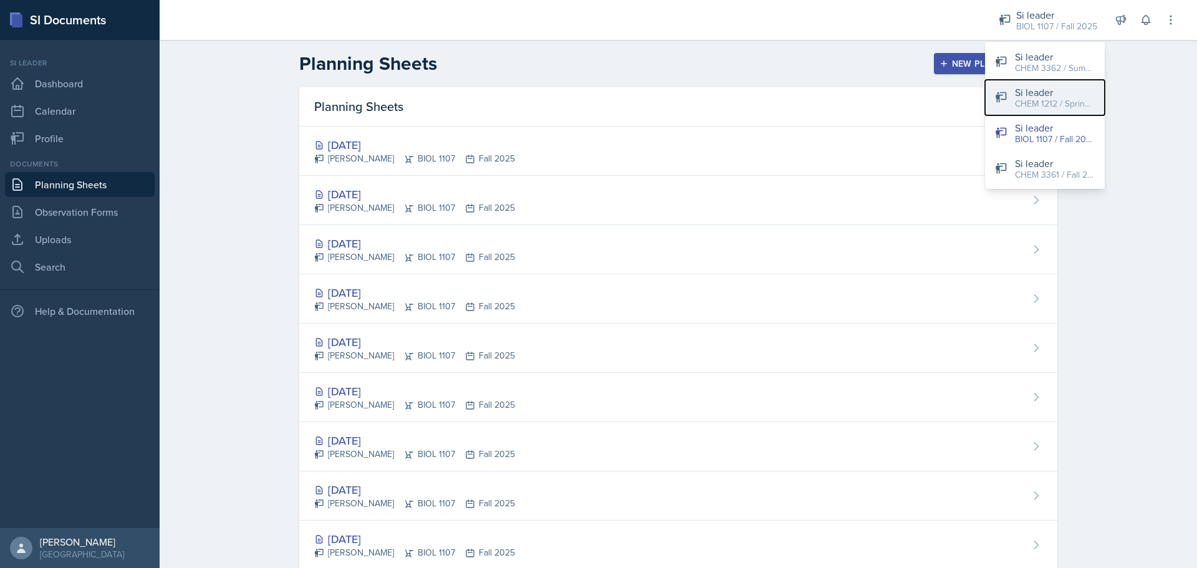
click at [1035, 93] on div "Si leader" at bounding box center [1055, 92] width 80 height 15
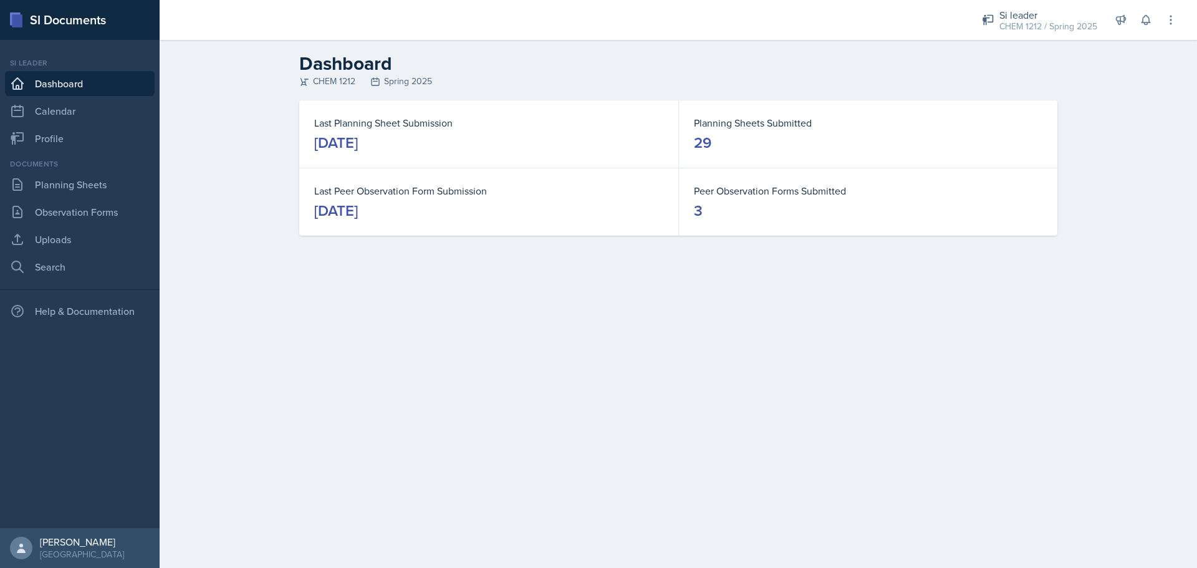
click at [92, 168] on div "Documents" at bounding box center [80, 163] width 150 height 11
click at [95, 180] on link "Planning Sheets" at bounding box center [80, 184] width 150 height 25
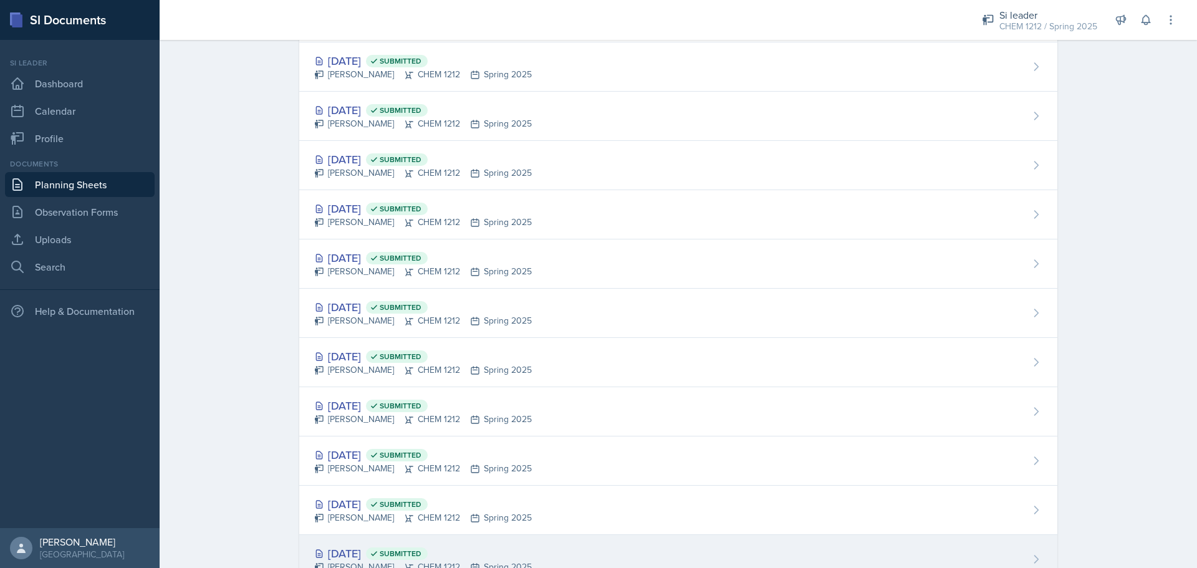
scroll to position [1115, 0]
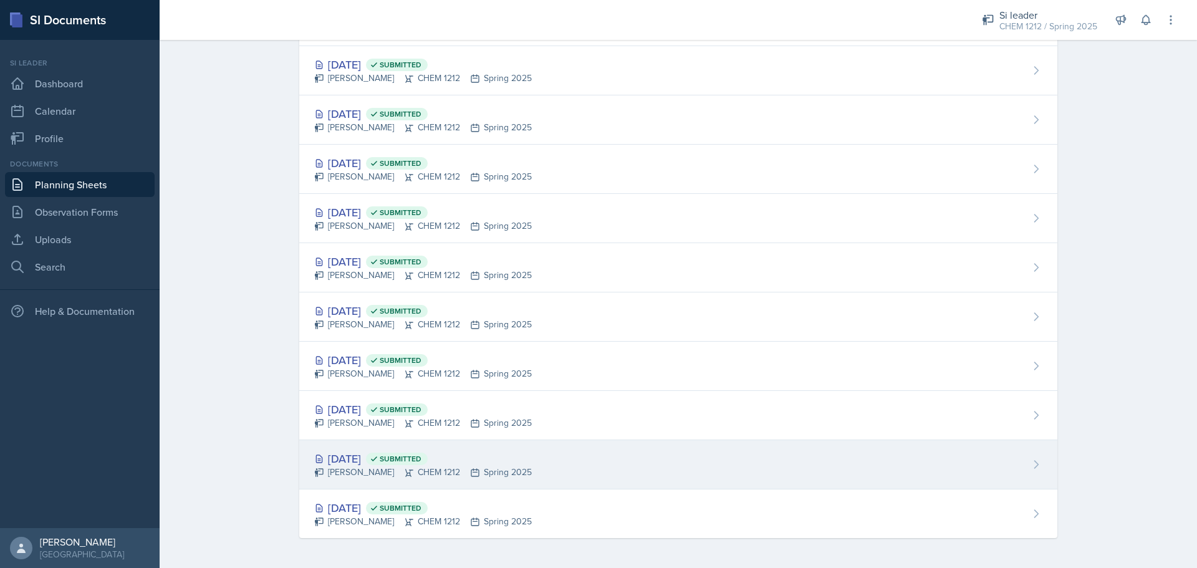
click at [368, 455] on div "[DATE] Submitted" at bounding box center [423, 458] width 218 height 17
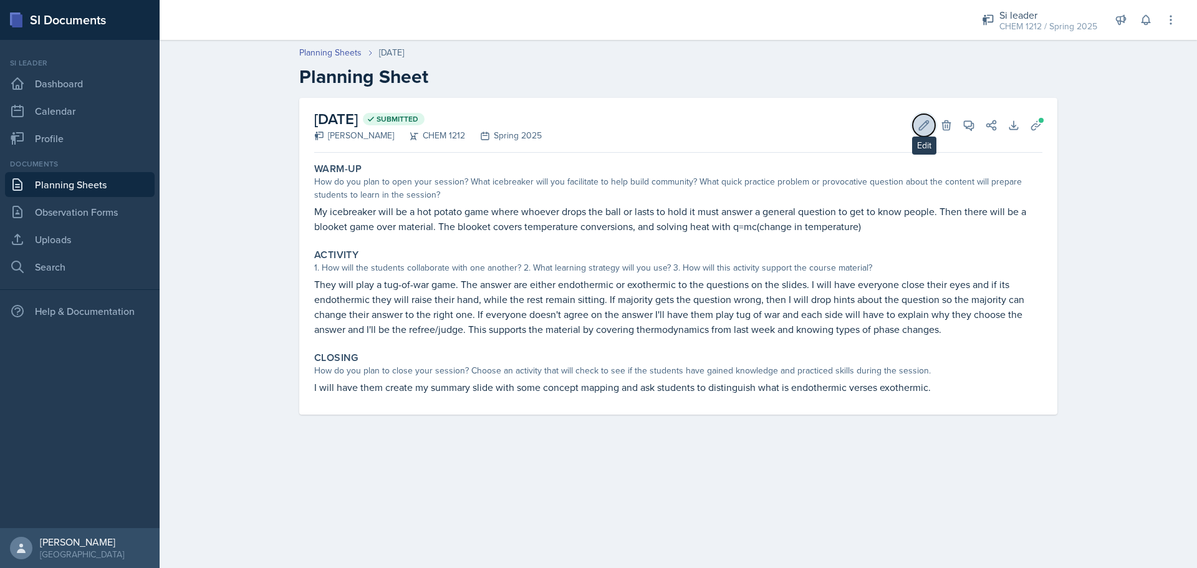
click at [917, 126] on button "Edit" at bounding box center [924, 125] width 22 height 22
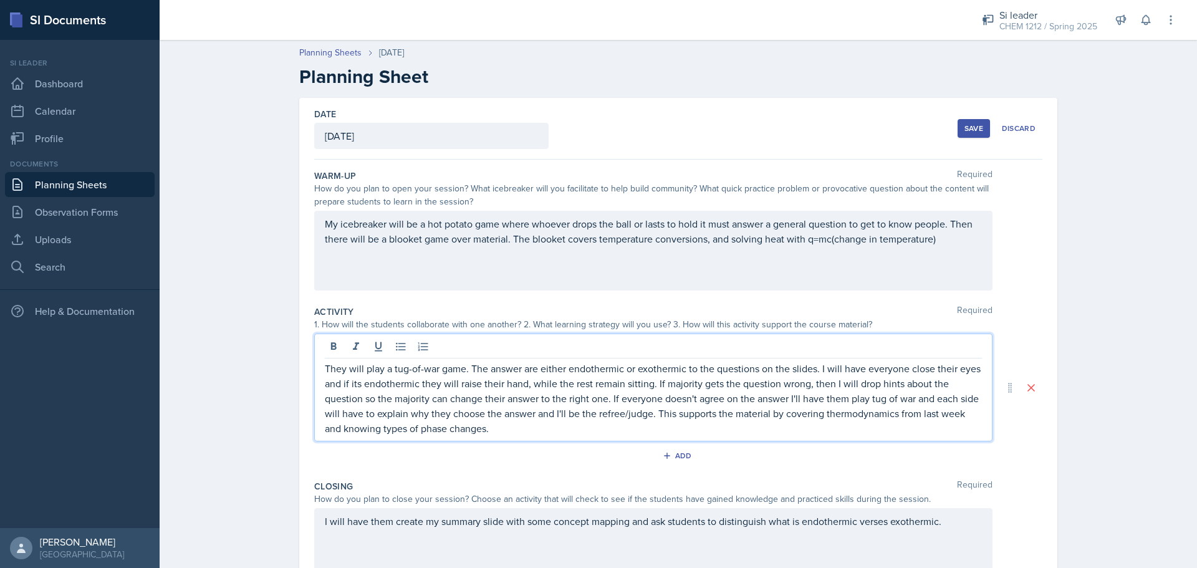
drag, startPoint x: 958, startPoint y: 406, endPoint x: 508, endPoint y: 431, distance: 450.9
click at [434, 433] on p "They will play a tug-of-war game. The answer are either endothermic or exotherm…" at bounding box center [653, 398] width 657 height 75
click at [524, 432] on p "They will play a tug-of-war game. The answer are either endothermic or exotherm…" at bounding box center [653, 398] width 657 height 75
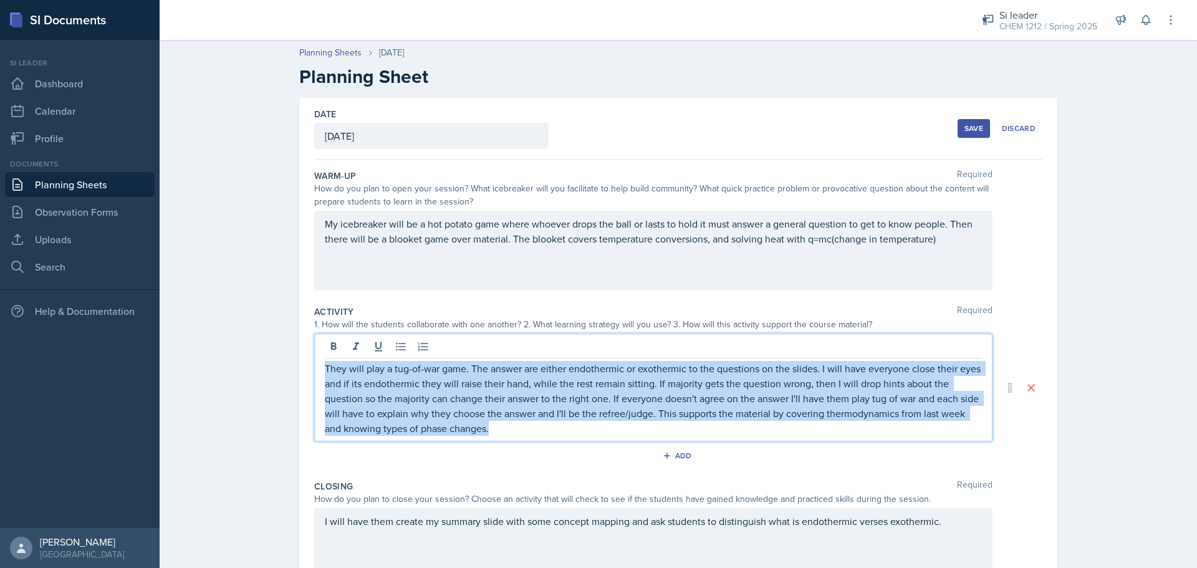
drag, startPoint x: 524, startPoint y: 432, endPoint x: 377, endPoint y: 382, distance: 156.0
click at [299, 350] on div "Date [DATE] [DATE] 27 28 29 30 31 1 2 3 4 5 6 7 8 9 10 11 12 13 14 15 16 17 18 …" at bounding box center [678, 353] width 758 height 510
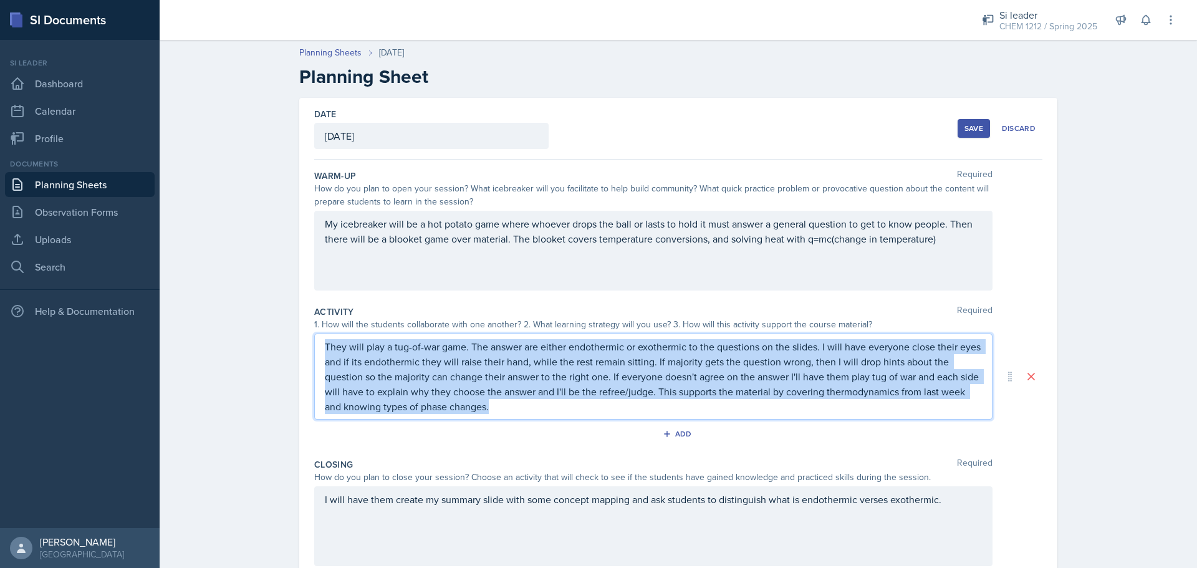
copy p "They will play a tug-of-war game. The answer are either endothermic or exotherm…"
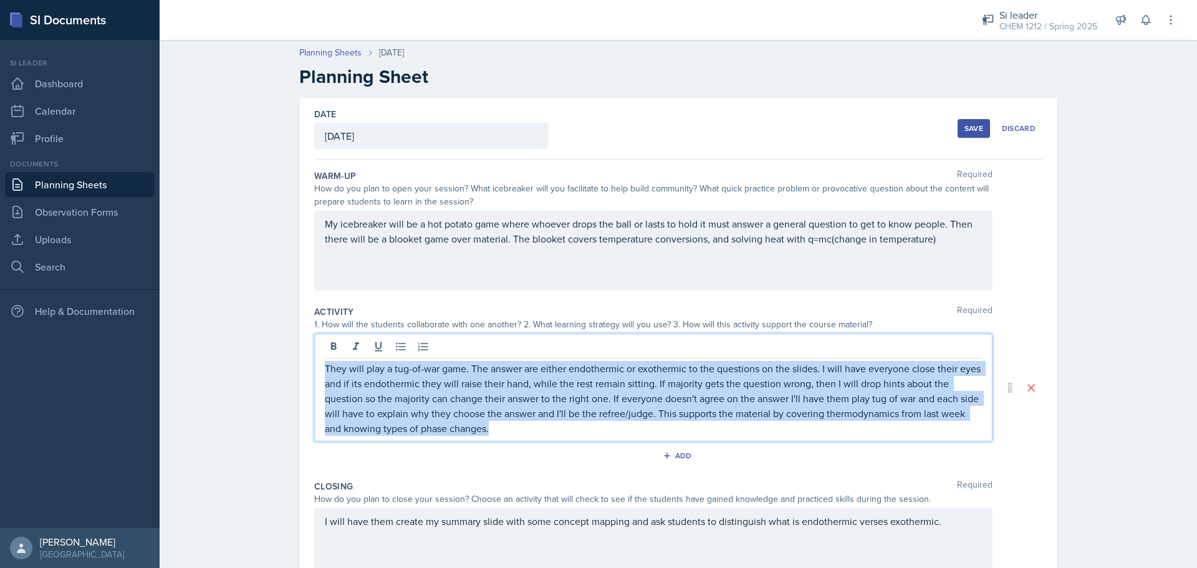
click at [965, 131] on div "Save" at bounding box center [974, 128] width 19 height 10
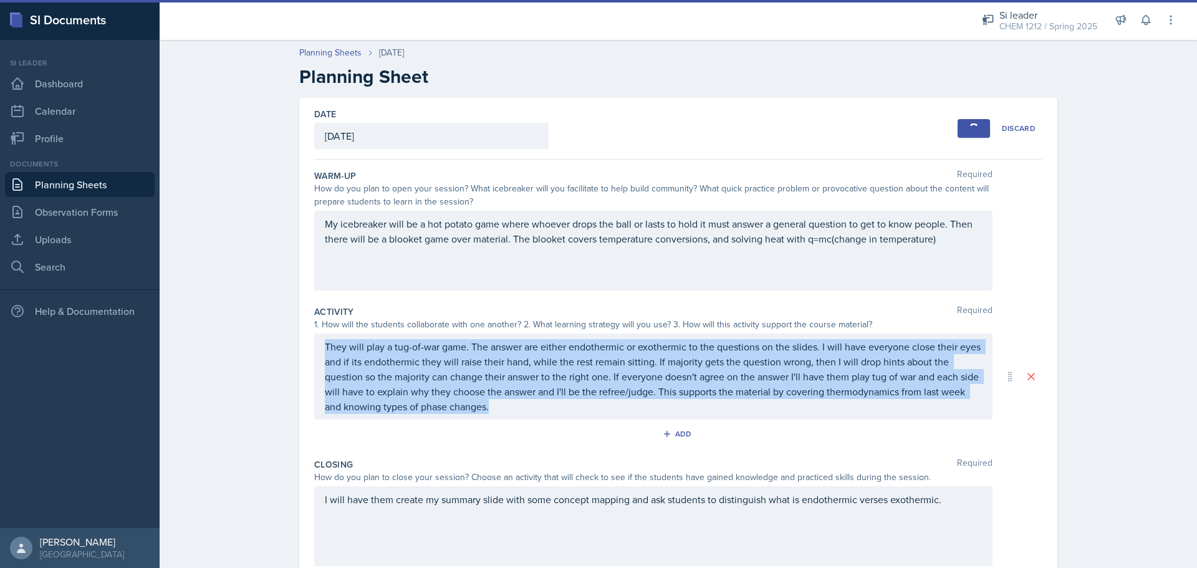
click at [77, 188] on link "Planning Sheets" at bounding box center [80, 184] width 150 height 25
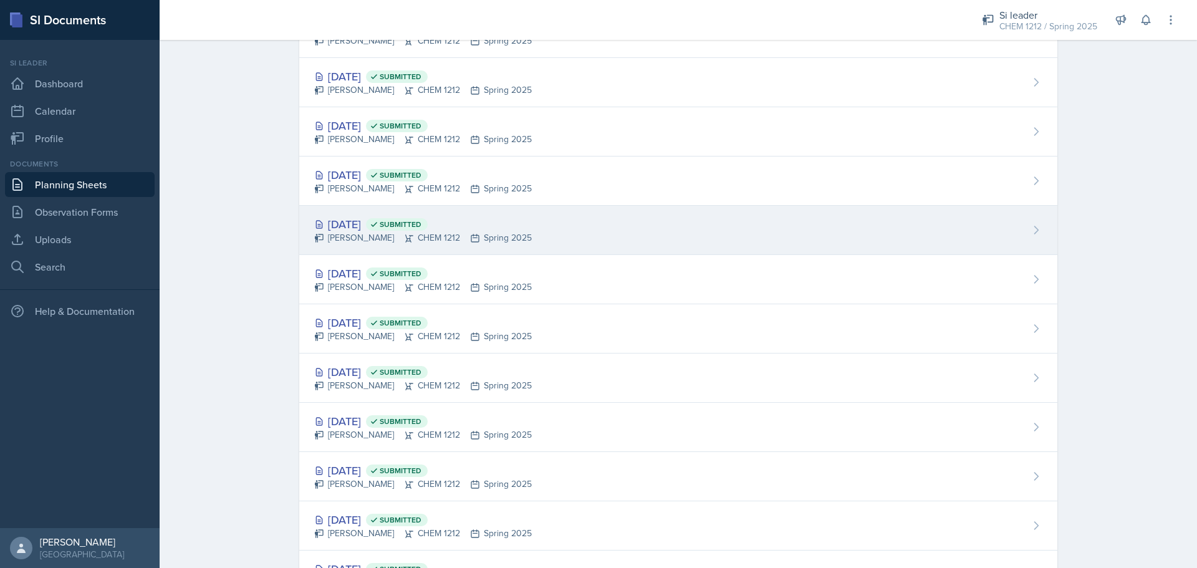
scroll to position [187, 0]
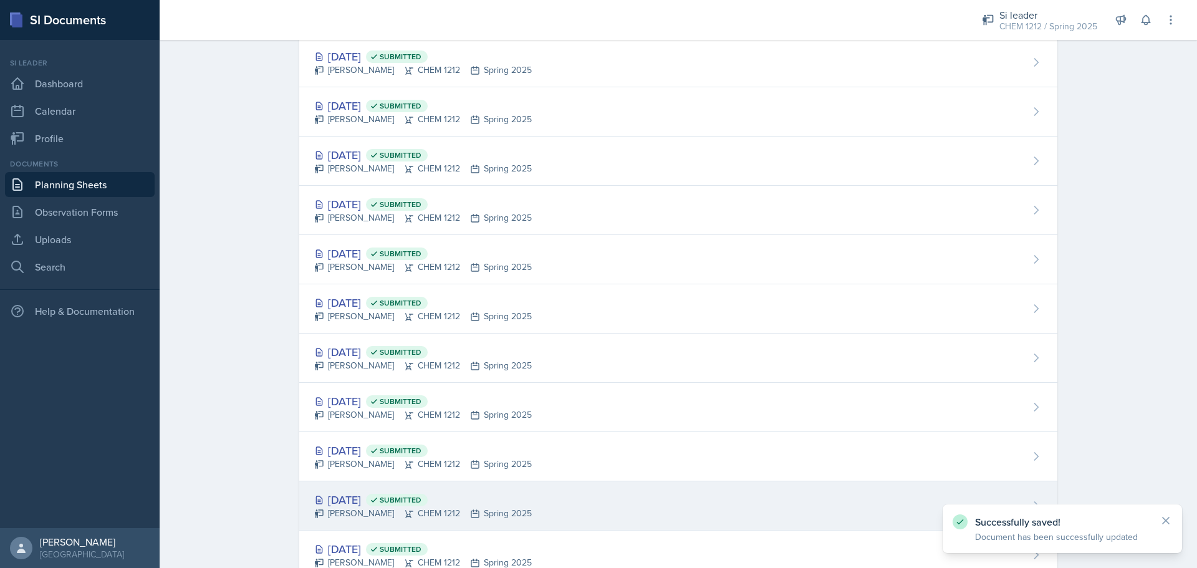
click at [367, 512] on div "[PERSON_NAME] CHEM 1212 Spring 2025" at bounding box center [423, 513] width 218 height 13
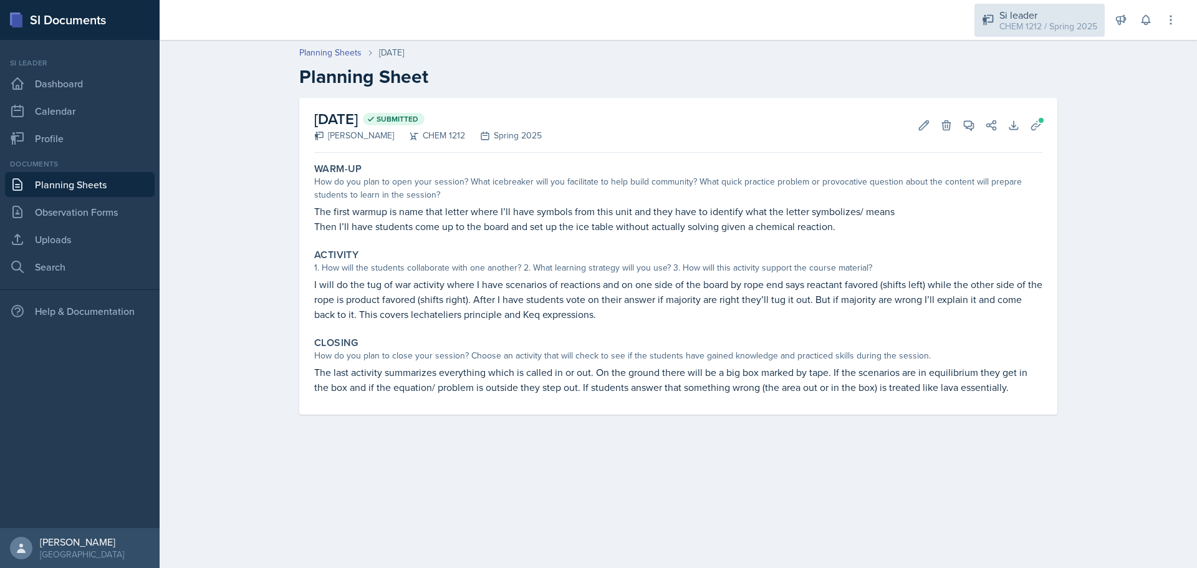
click at [1030, 22] on div "CHEM 1212 / Spring 2025" at bounding box center [1049, 26] width 98 height 13
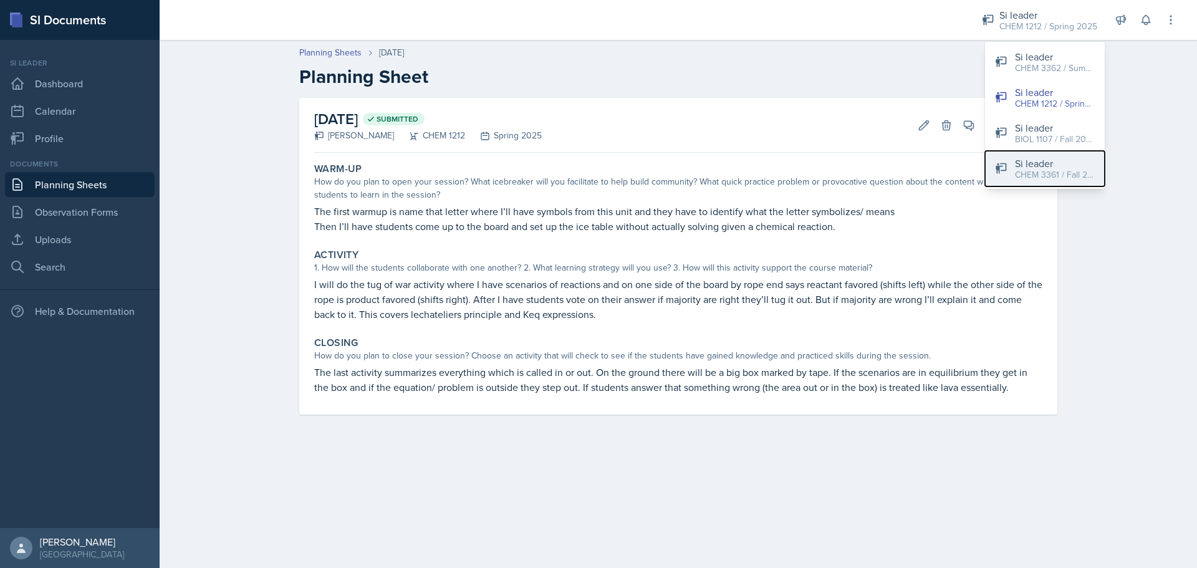
click at [1050, 167] on div "Si leader" at bounding box center [1055, 163] width 80 height 15
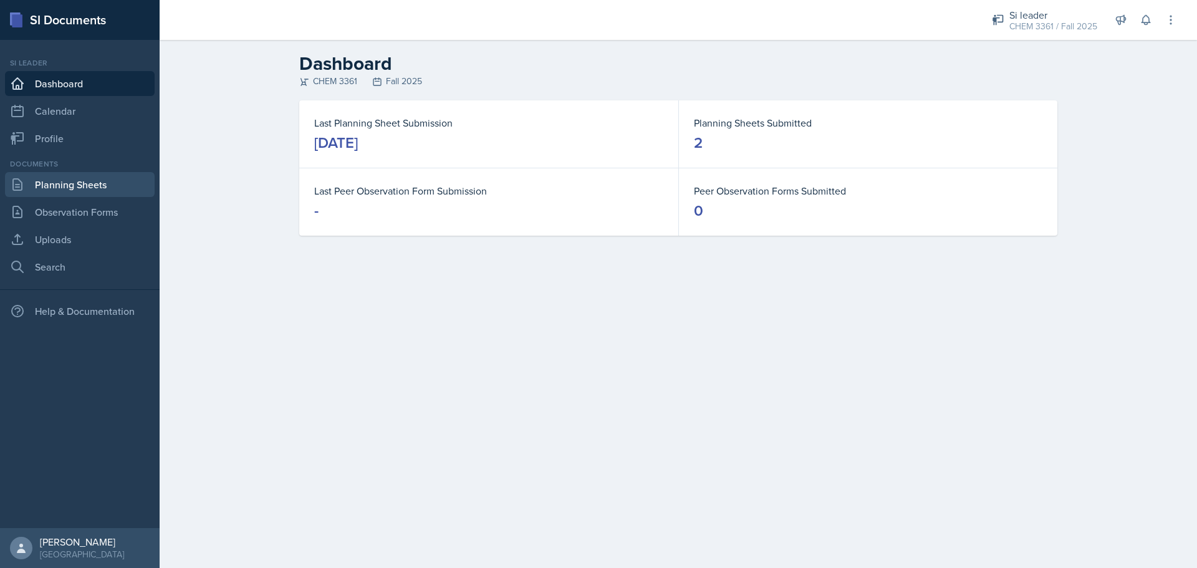
click at [128, 185] on link "Planning Sheets" at bounding box center [80, 184] width 150 height 25
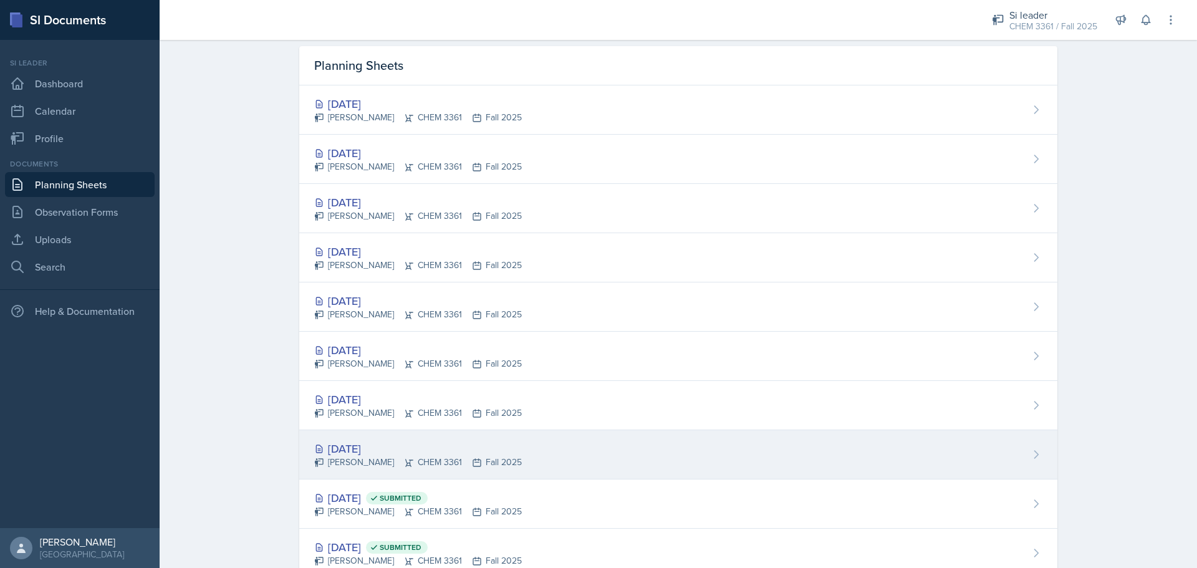
scroll to position [80, 0]
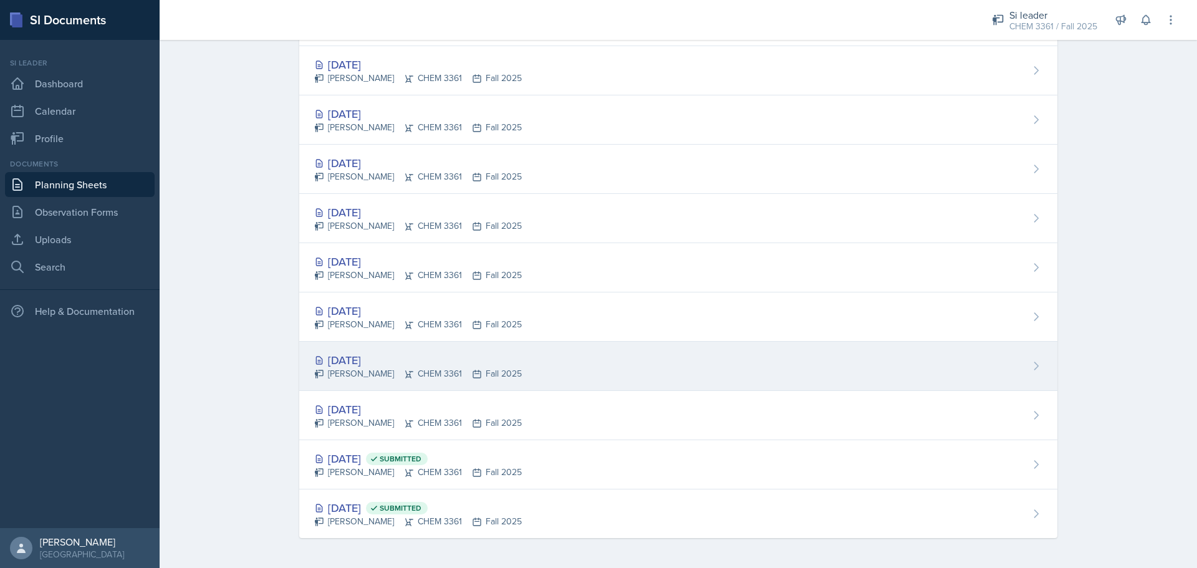
click at [366, 362] on div "[DATE]" at bounding box center [418, 360] width 208 height 17
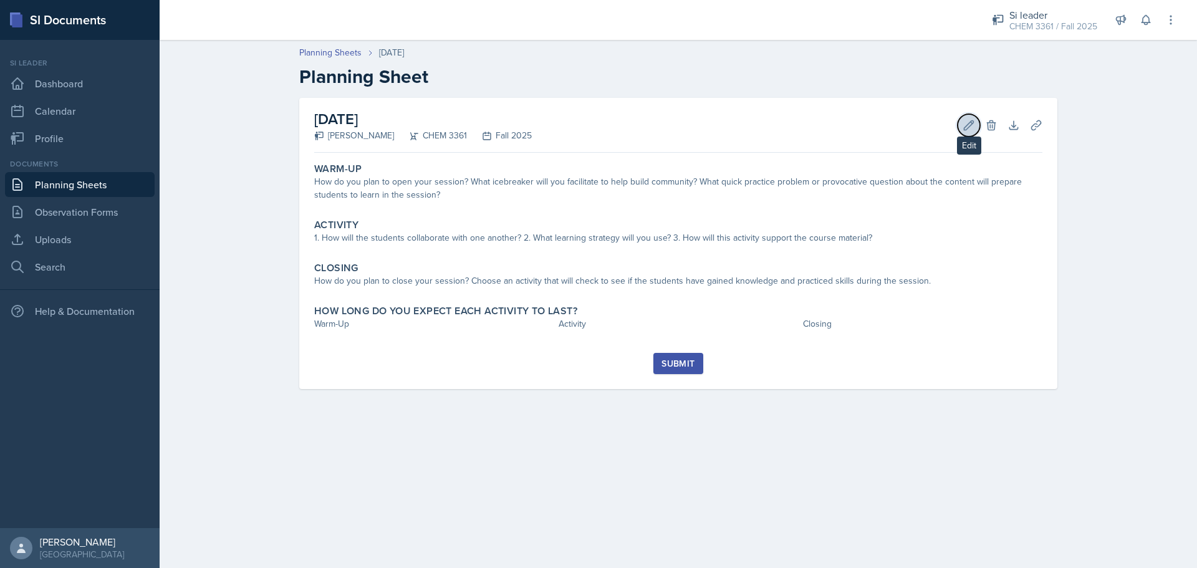
click at [967, 123] on icon at bounding box center [969, 125] width 12 height 12
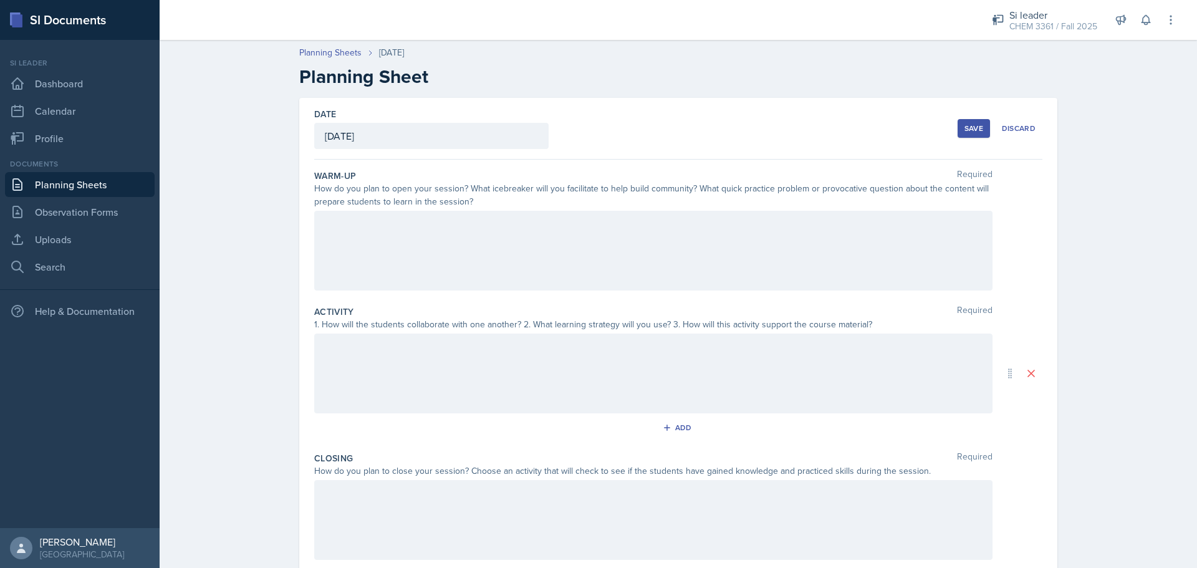
click at [517, 365] on div at bounding box center [653, 374] width 678 height 80
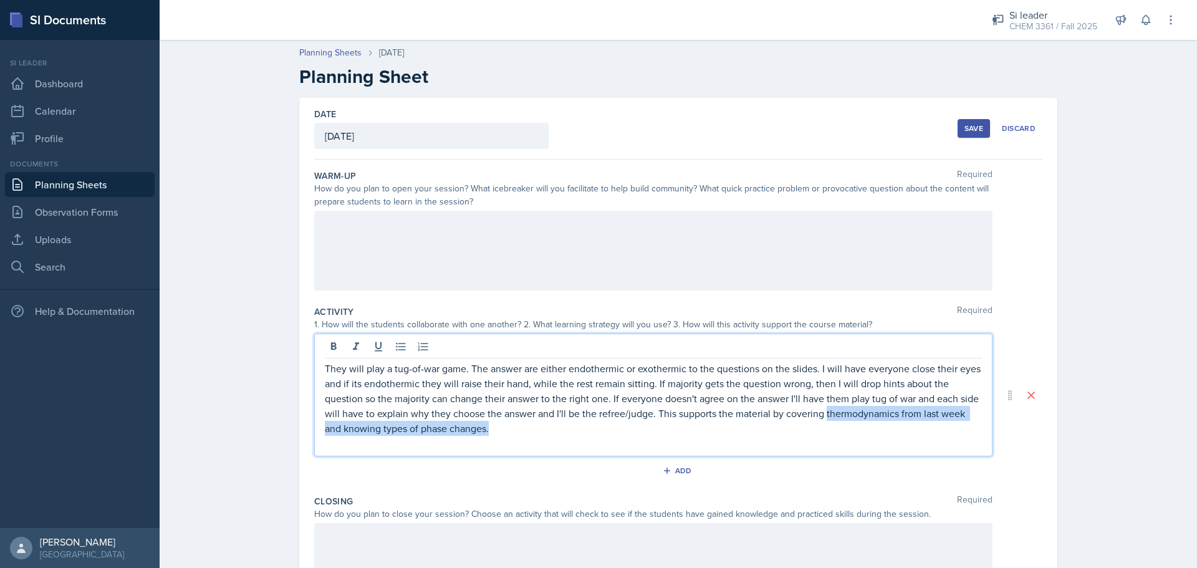
drag, startPoint x: 822, startPoint y: 415, endPoint x: 855, endPoint y: 435, distance: 38.3
click at [855, 435] on p "They will play a tug-of-war game. The answer are either endothermic or exotherm…" at bounding box center [653, 398] width 657 height 75
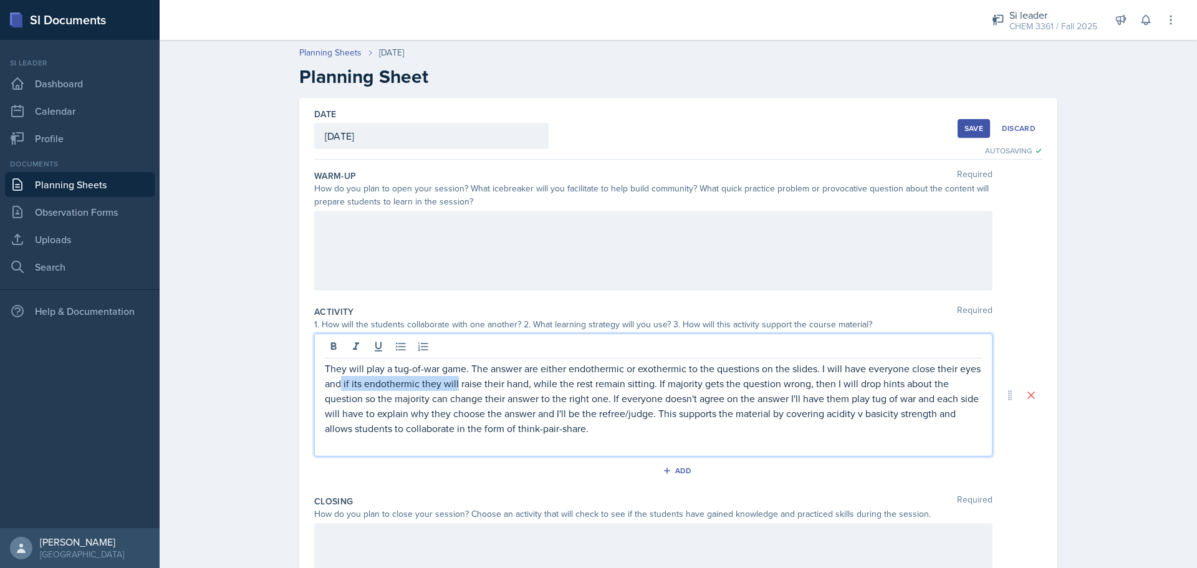
drag, startPoint x: 452, startPoint y: 384, endPoint x: 349, endPoint y: 390, distance: 103.0
click at [340, 389] on p "They will play a tug-of-war game. The answer are either endothermic or exotherm…" at bounding box center [653, 398] width 657 height 75
click at [410, 387] on p "They will play a tug-of-war game. The answer are either endothermic or exotherm…" at bounding box center [653, 398] width 657 height 75
click at [693, 388] on p "They will play a tug-of-war game. The answer are either endothermic or exotherm…" at bounding box center [653, 398] width 657 height 75
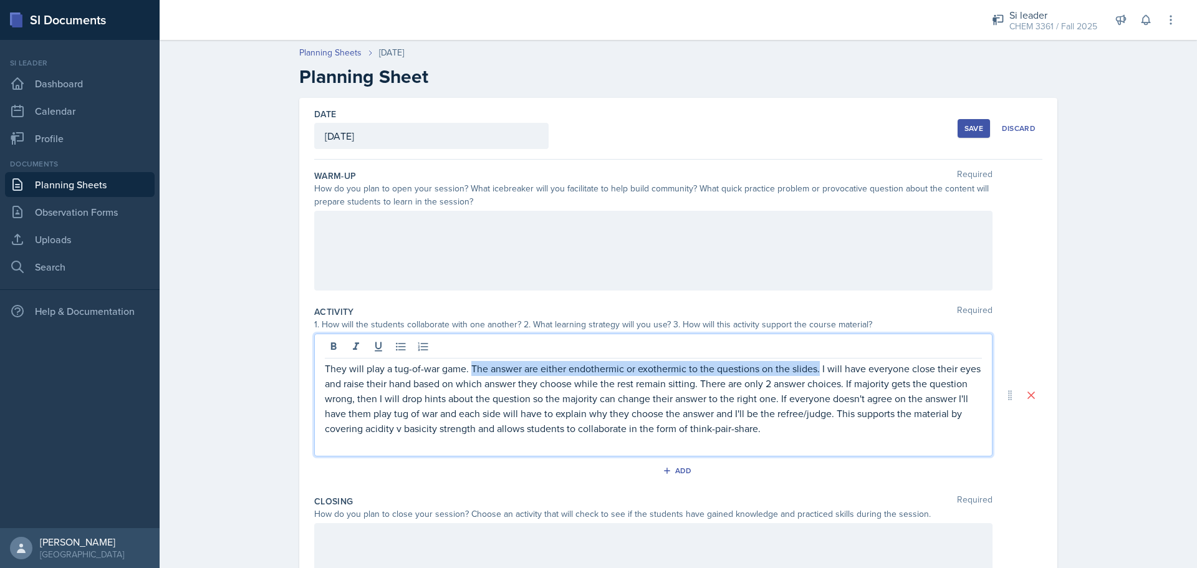
drag, startPoint x: 815, startPoint y: 372, endPoint x: 467, endPoint y: 364, distance: 348.1
click at [467, 364] on p "They will play a tug-of-war game. The answer are either endothermic or exotherm…" at bounding box center [653, 398] width 657 height 75
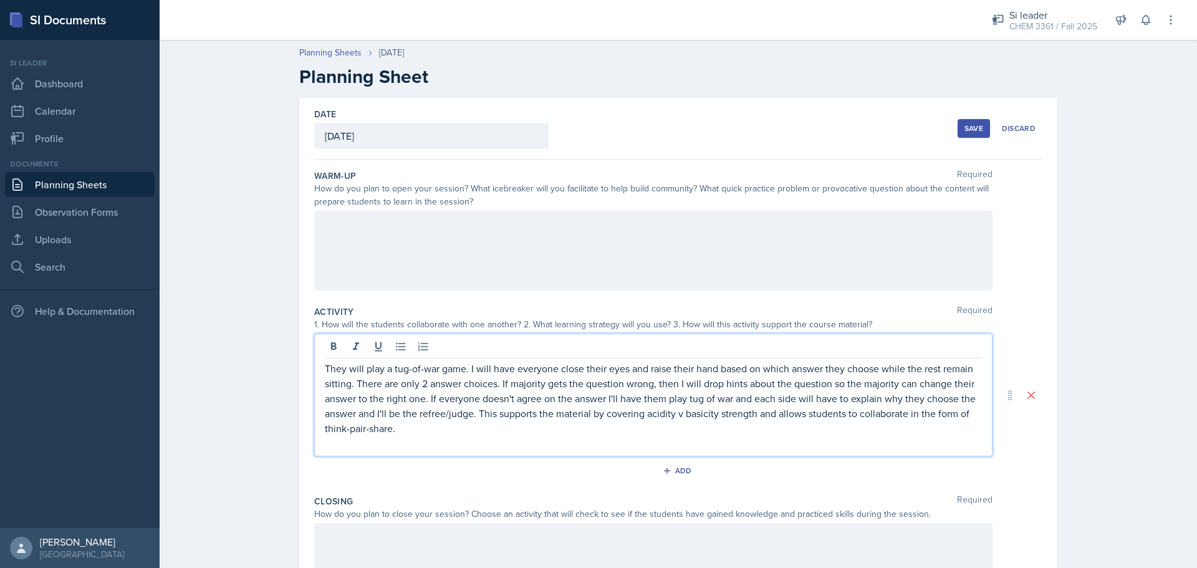
click at [965, 132] on div "Save" at bounding box center [974, 128] width 19 height 10
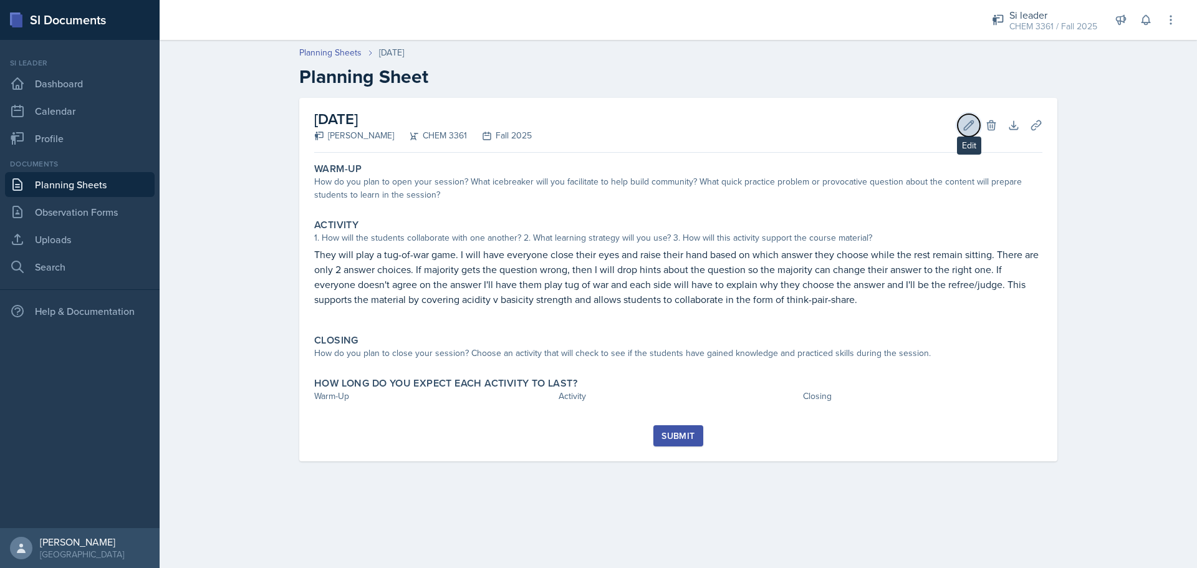
click at [975, 128] on button "Edit" at bounding box center [969, 125] width 22 height 22
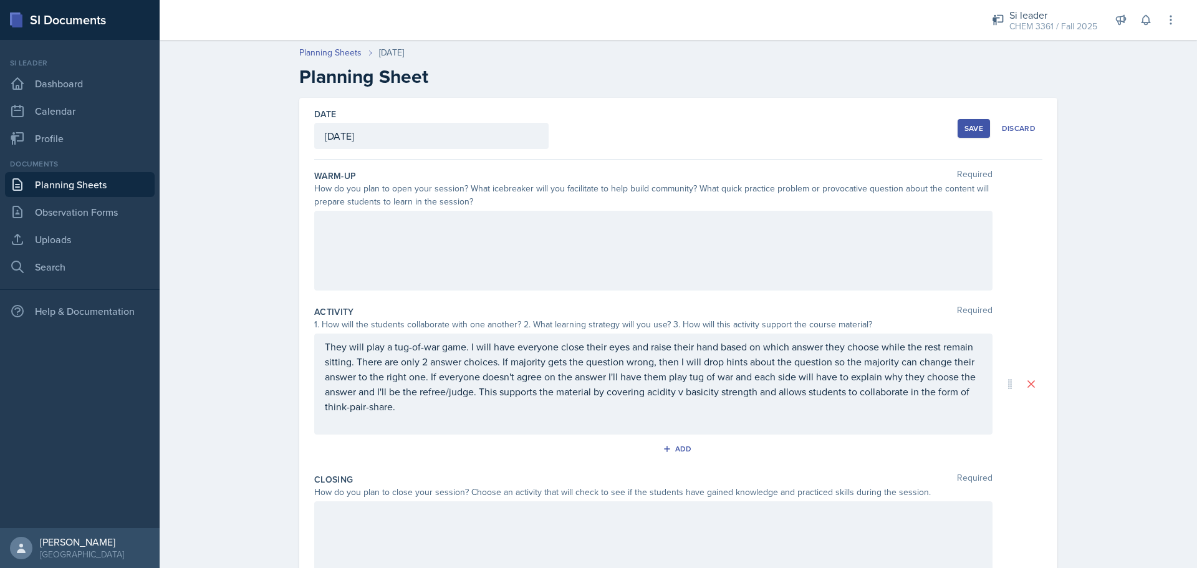
click at [839, 234] on div at bounding box center [653, 251] width 678 height 80
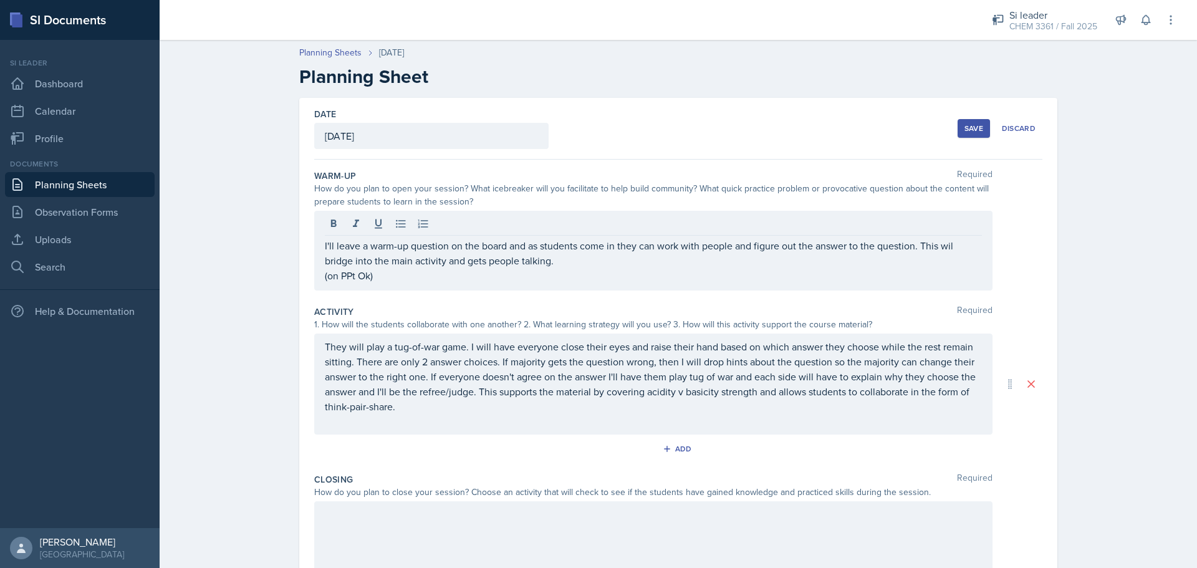
click at [970, 132] on div "Save" at bounding box center [974, 128] width 19 height 10
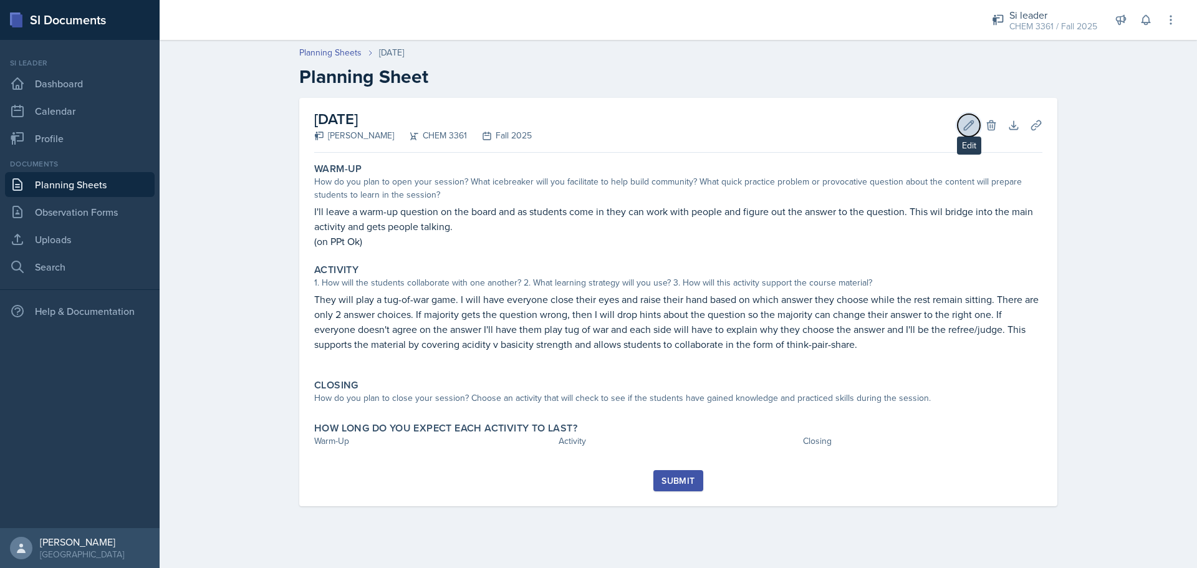
click at [973, 131] on icon at bounding box center [969, 125] width 12 height 12
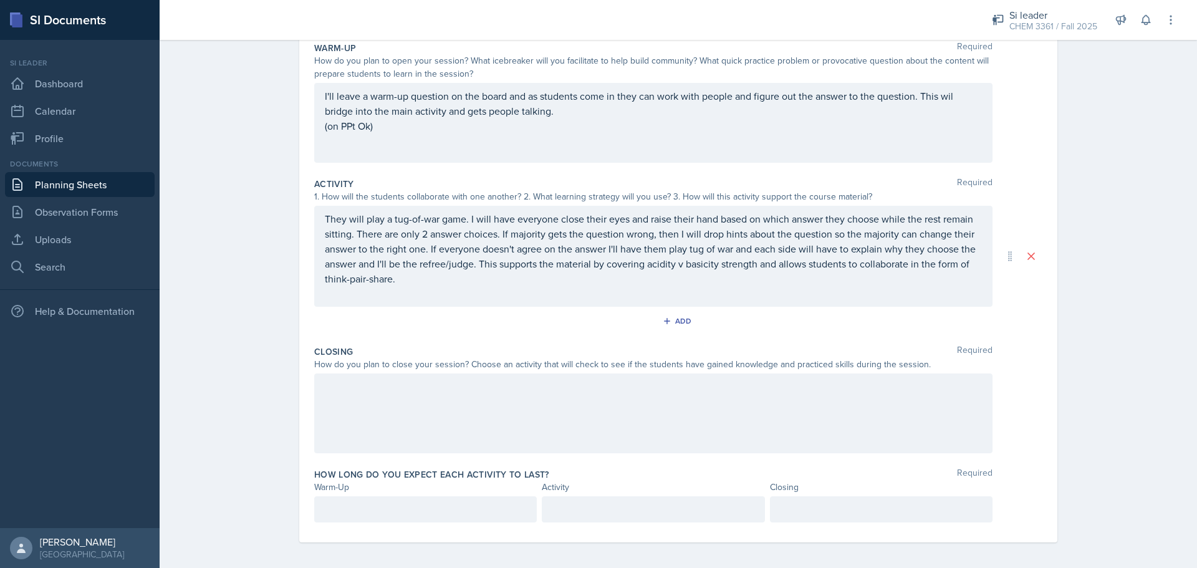
scroll to position [132, 0]
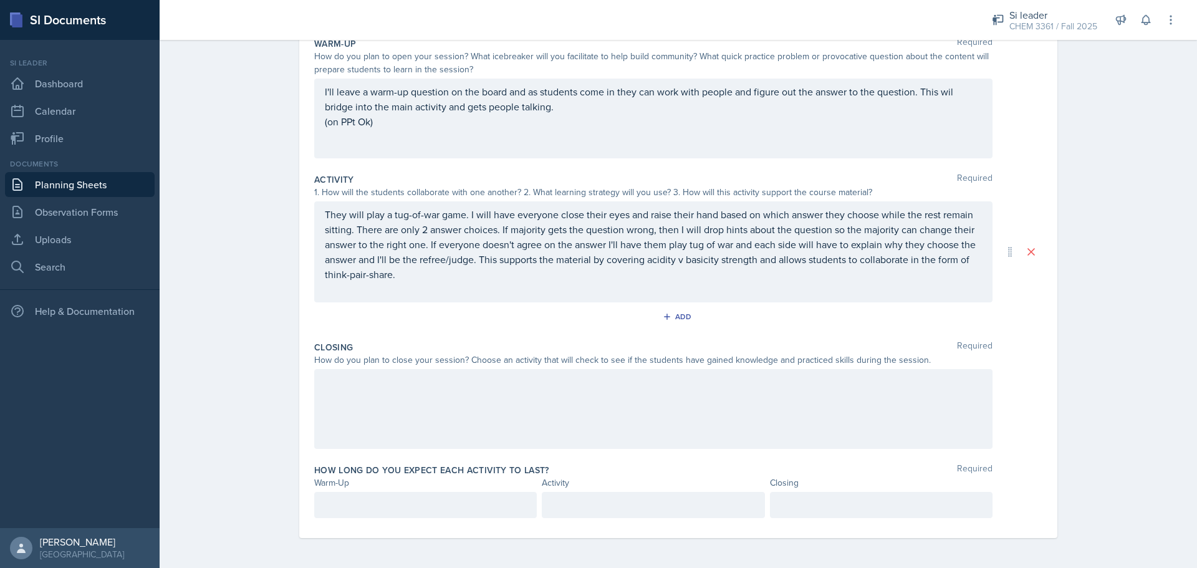
click at [448, 506] on p at bounding box center [425, 505] width 201 height 15
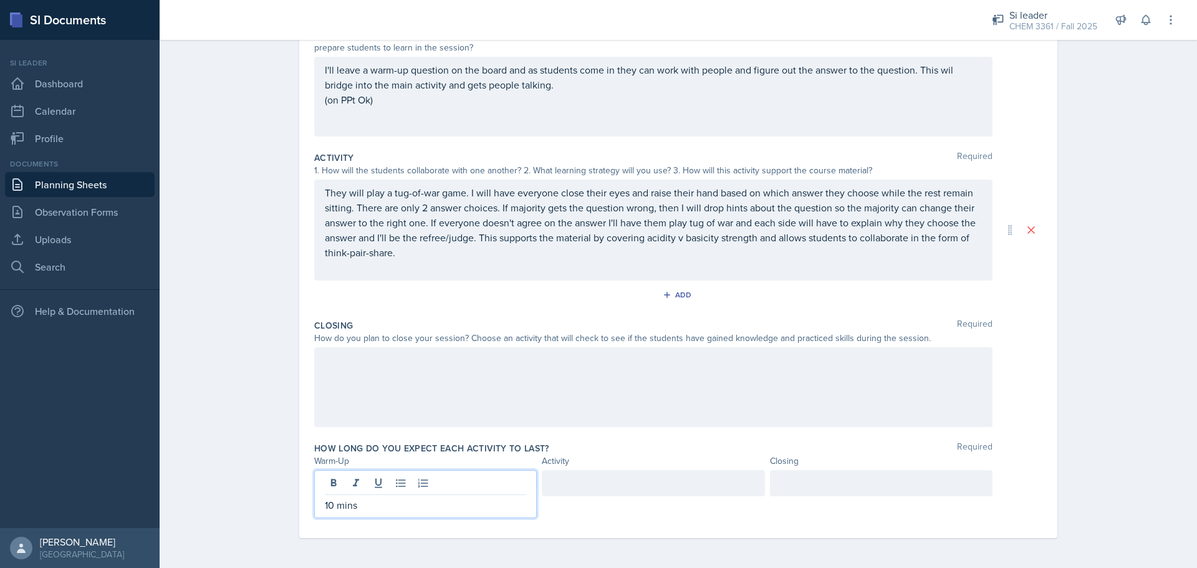
click at [599, 485] on div at bounding box center [653, 483] width 223 height 26
click at [881, 481] on div at bounding box center [881, 483] width 223 height 26
click at [640, 377] on div at bounding box center [653, 387] width 678 height 80
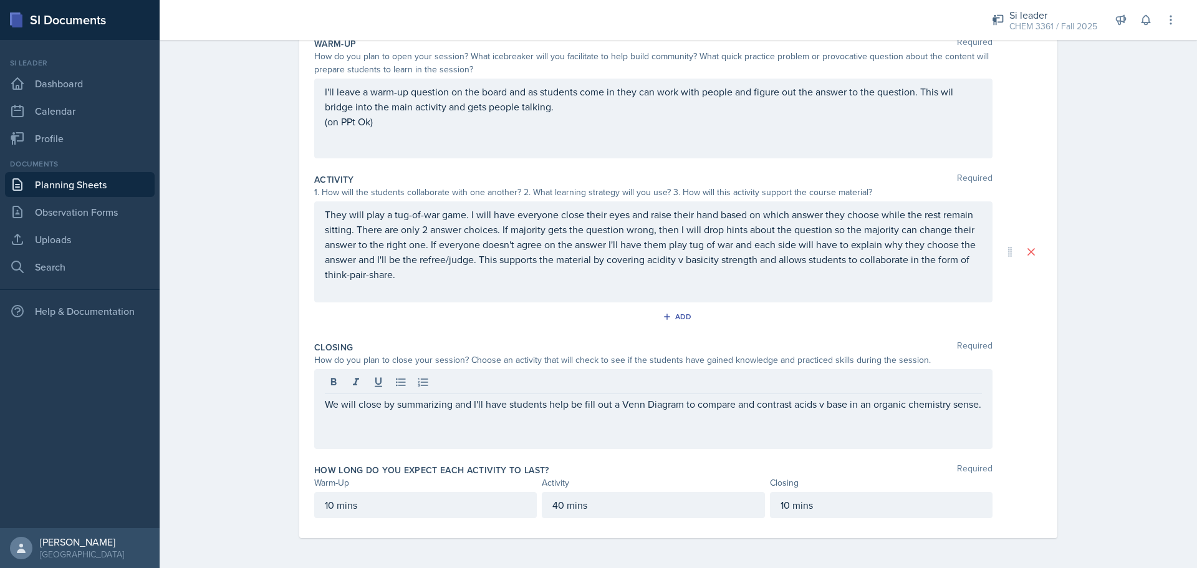
click at [1099, 395] on div "Planning Sheets [DATE] Planning Sheet Date [DATE] [DATE] 27 28 29 30 31 1 2 3 4…" at bounding box center [679, 234] width 1038 height 667
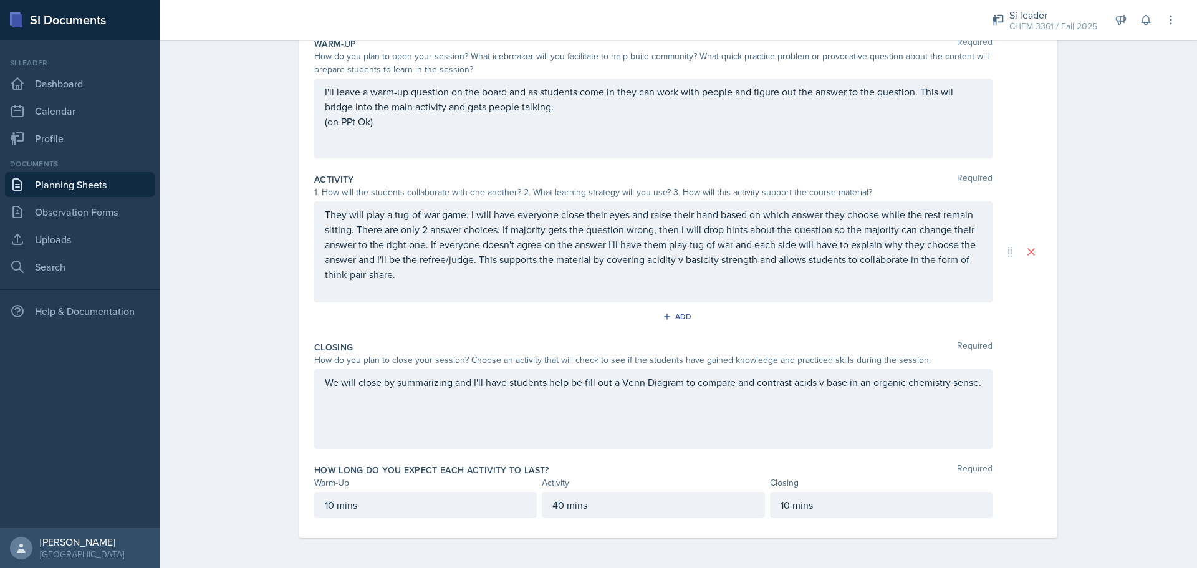
click at [1119, 421] on div "Planning Sheets [DATE] Planning Sheet Date [DATE] [DATE] 27 28 29 30 31 1 2 3 4…" at bounding box center [679, 234] width 1038 height 667
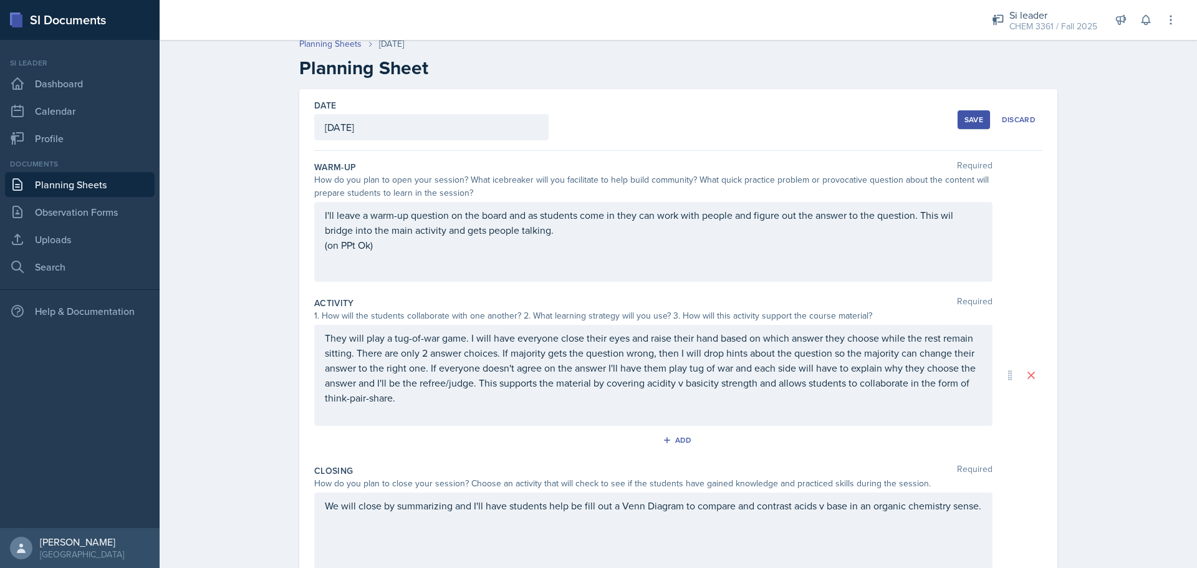
click at [970, 122] on div "Save" at bounding box center [974, 120] width 19 height 10
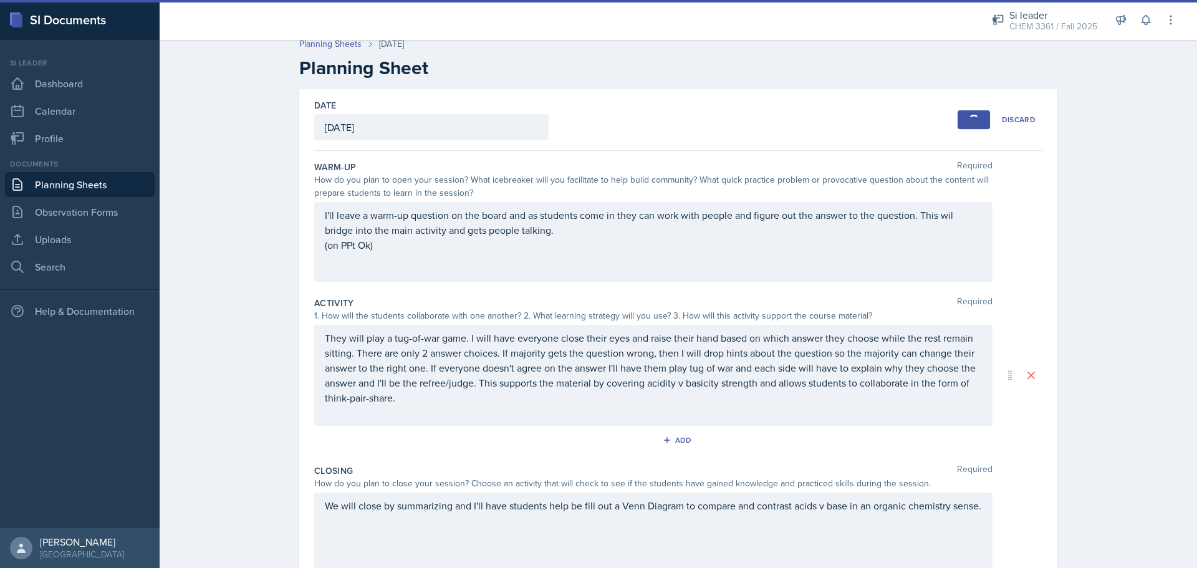
scroll to position [0, 0]
